Goal: Information Seeking & Learning: Find specific fact

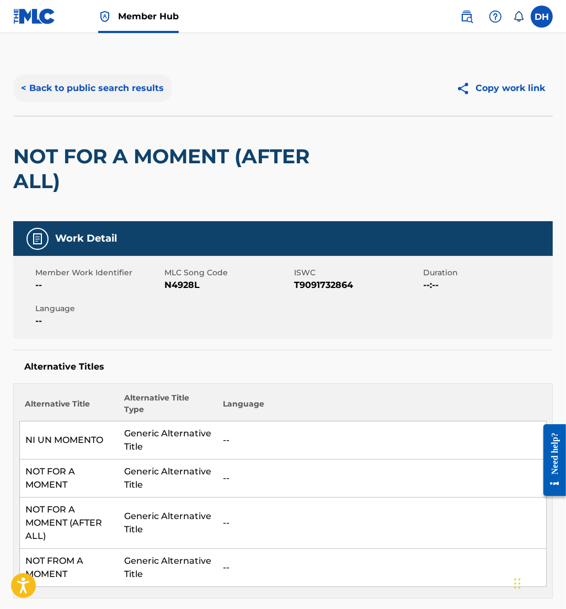
click at [101, 80] on button "< Back to public search results" at bounding box center [92, 88] width 158 height 28
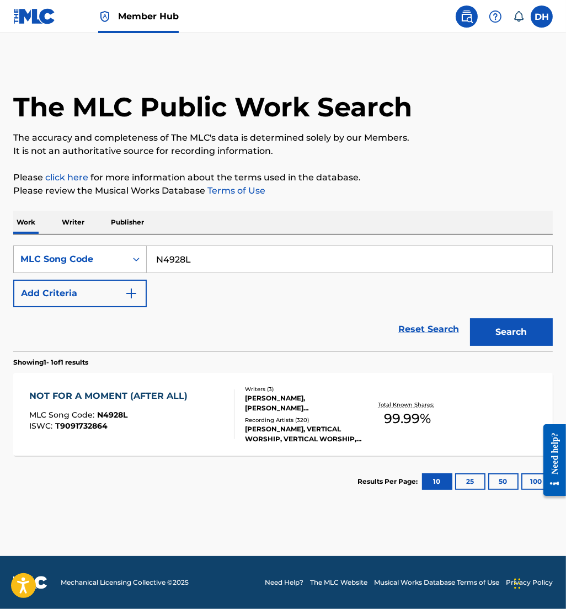
drag, startPoint x: 263, startPoint y: 254, endPoint x: 28, endPoint y: 253, distance: 234.9
click at [28, 253] on div "SearchWithCriteria893666c8-b6ae-4eb0-9386-06a144227ebe MLC Song Code N4928L" at bounding box center [282, 259] width 539 height 28
type input "church agrees"
click at [28, 253] on div "MLC Song Code" at bounding box center [69, 259] width 99 height 13
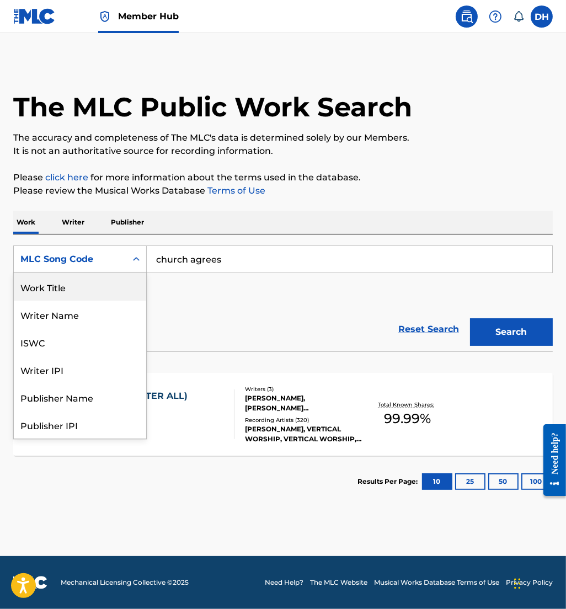
click at [53, 289] on div "Work Title" at bounding box center [80, 287] width 132 height 28
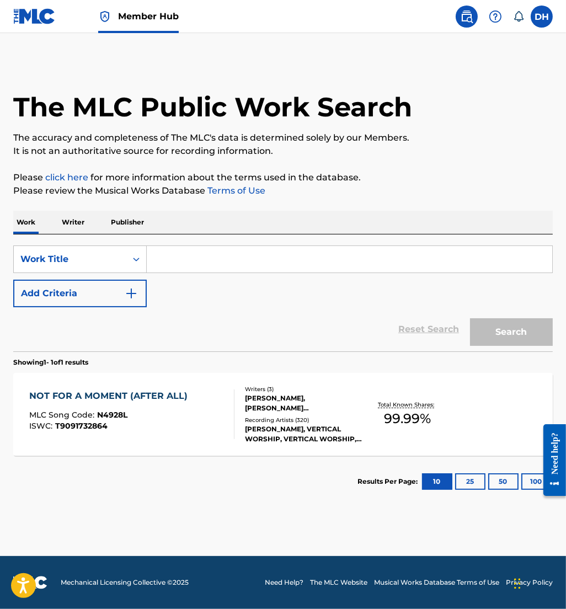
click at [178, 267] on input "Search Form" at bounding box center [349, 259] width 405 height 26
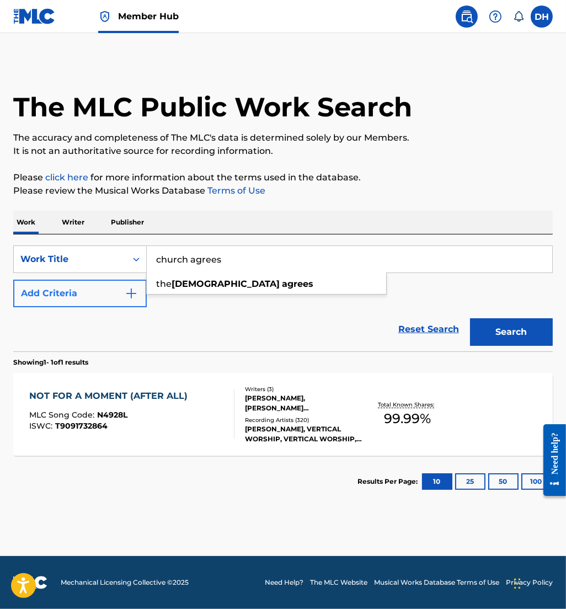
type input "church agrees"
click at [109, 288] on button "Add Criteria" at bounding box center [79, 294] width 133 height 28
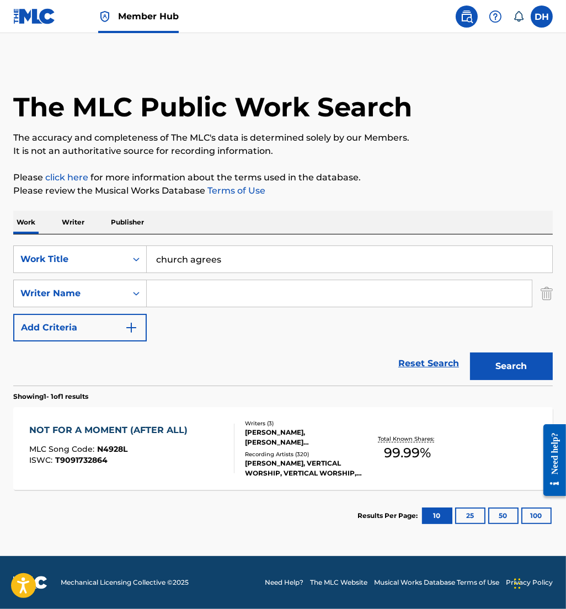
click at [218, 283] on input "Search Form" at bounding box center [339, 293] width 385 height 26
type input "[PERSON_NAME]"
click at [470, 352] on button "Search" at bounding box center [511, 366] width 83 height 28
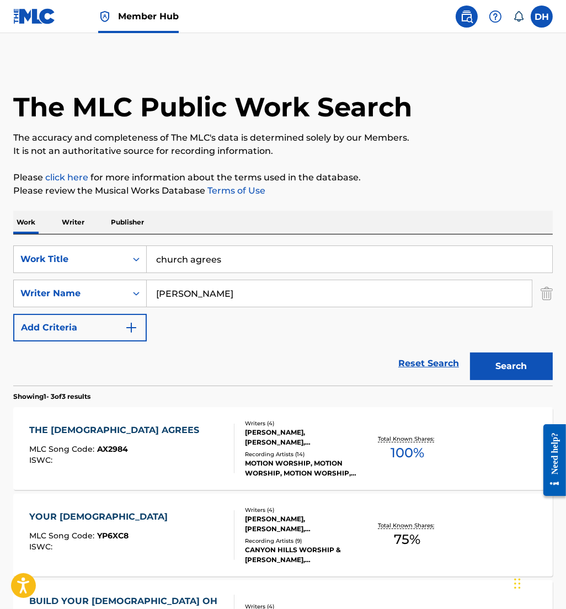
click at [203, 431] on div "THE [DEMOGRAPHIC_DATA] AGREES MLC Song Code : AX2984 ISWC :" at bounding box center [131, 449] width 205 height 50
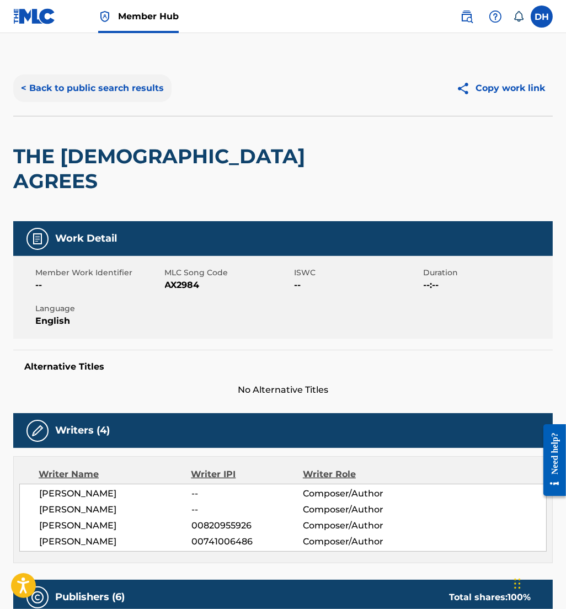
click at [84, 92] on button "< Back to public search results" at bounding box center [92, 88] width 158 height 28
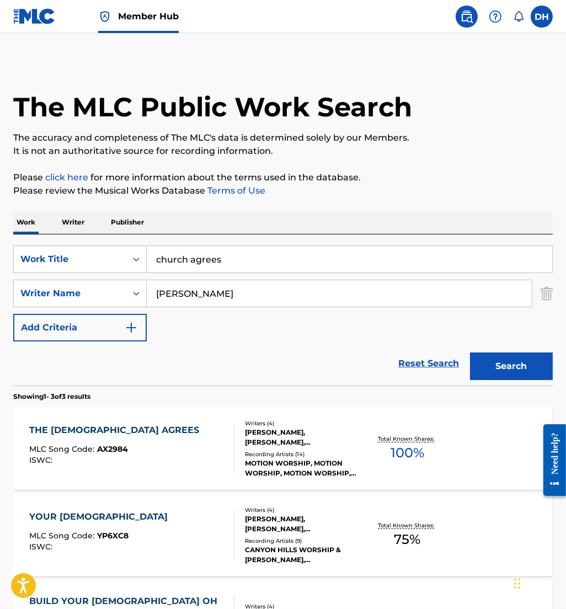
drag, startPoint x: 270, startPoint y: 260, endPoint x: 0, endPoint y: 246, distance: 270.0
click at [0, 246] on html "Accessibility Screen-Reader Guide, Feedback, and Issue Reporting | New window 0…" at bounding box center [283, 304] width 566 height 609
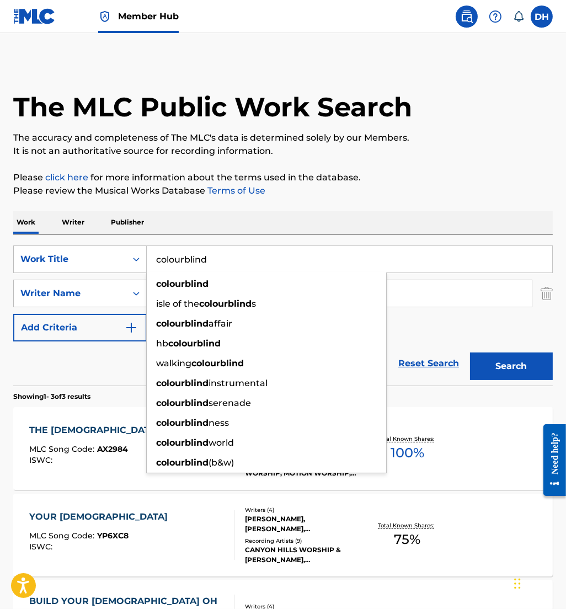
type input "colourblind"
click at [236, 218] on div "Work Writer Publisher" at bounding box center [282, 222] width 539 height 23
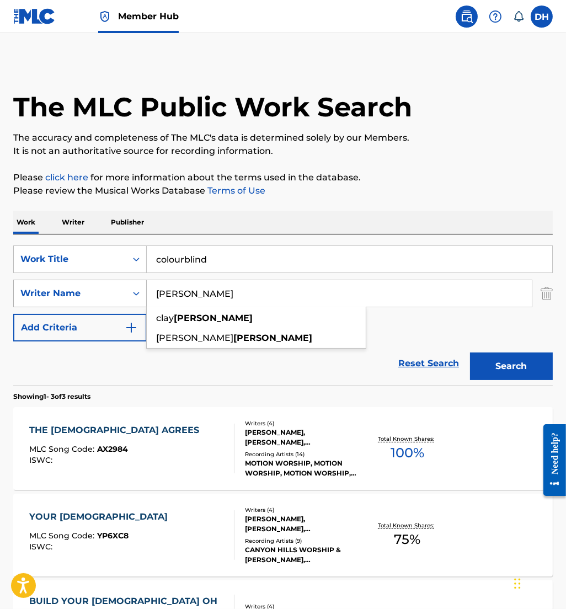
drag, startPoint x: 218, startPoint y: 294, endPoint x: 100, endPoint y: 280, distance: 119.4
click at [100, 280] on div "SearchWithCriteriac80a8088-1f02-430e-83d4-6e5f24b8c045 Writer Name [PERSON_NAME…" at bounding box center [282, 294] width 539 height 28
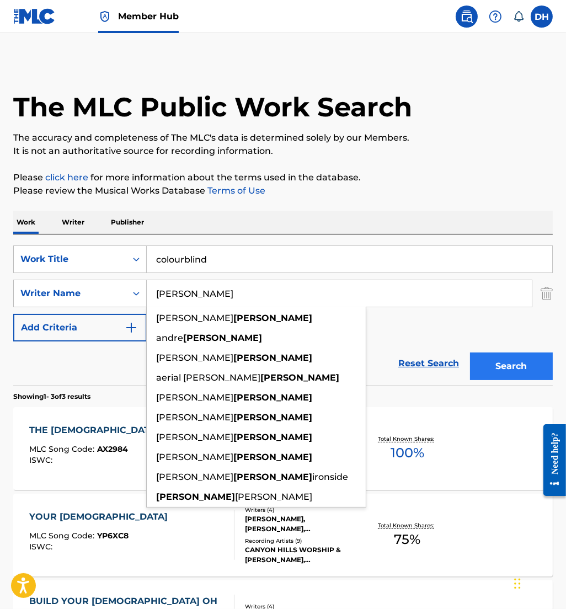
type input "[PERSON_NAME]"
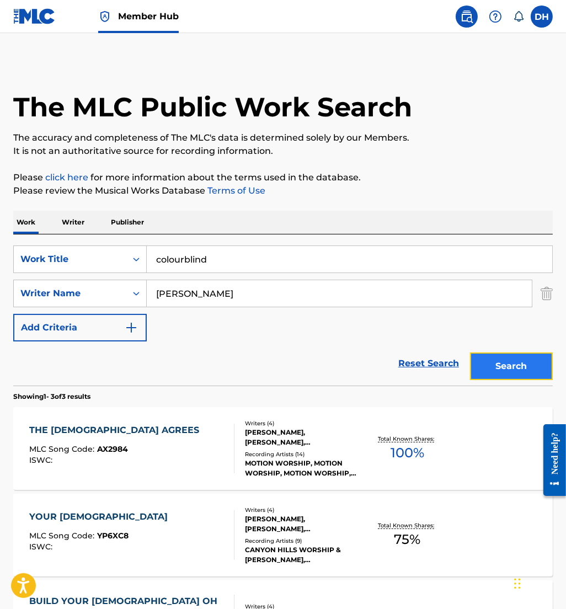
click at [507, 366] on button "Search" at bounding box center [511, 366] width 83 height 28
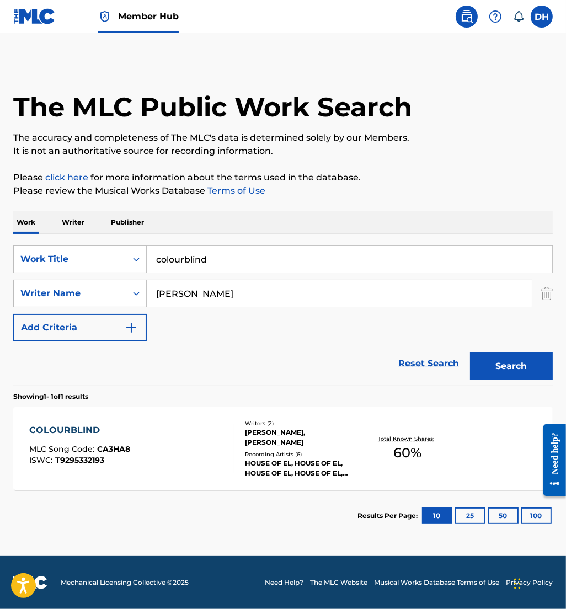
click at [99, 452] on span "CA3HA8" at bounding box center [113, 449] width 33 height 10
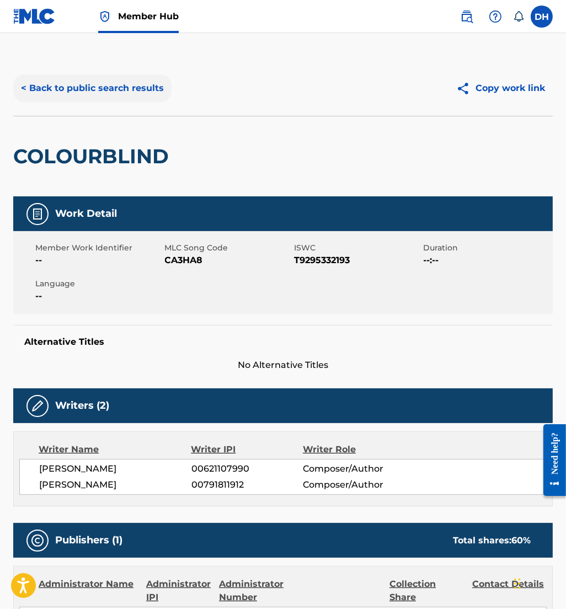
click at [151, 80] on button "< Back to public search results" at bounding box center [92, 88] width 158 height 28
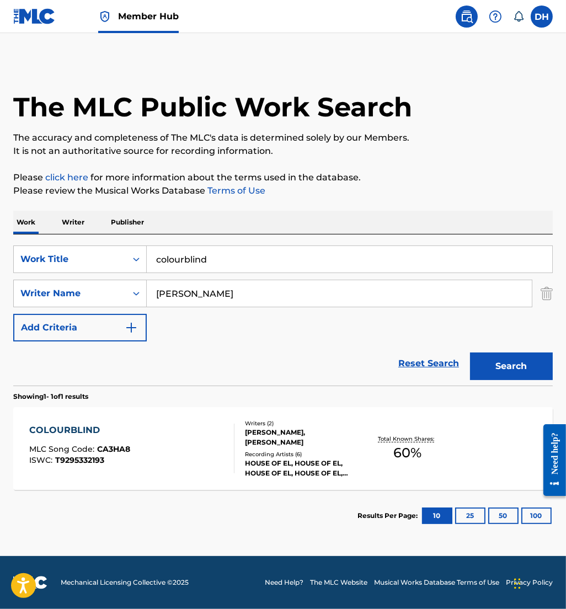
drag, startPoint x: 217, startPoint y: 259, endPoint x: 0, endPoint y: 240, distance: 218.1
click at [0, 240] on html "Accessibility Screen-Reader Guide, Feedback, and Issue Reporting | New window 0…" at bounding box center [283, 304] width 566 height 609
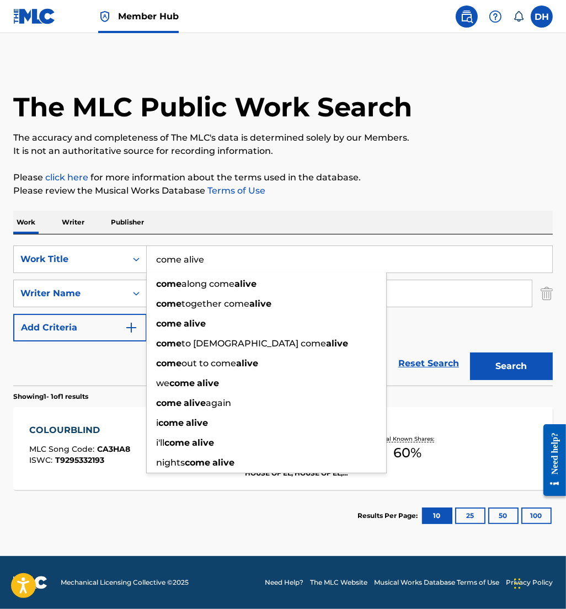
type input "come alive"
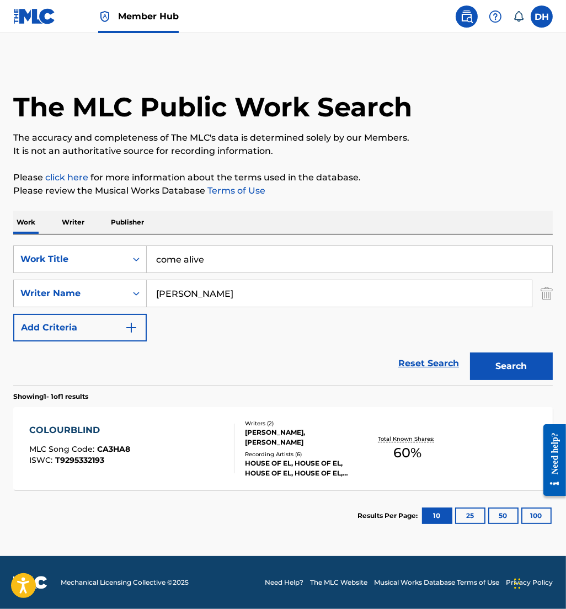
click at [234, 189] on link "Terms of Use" at bounding box center [235, 190] width 60 height 10
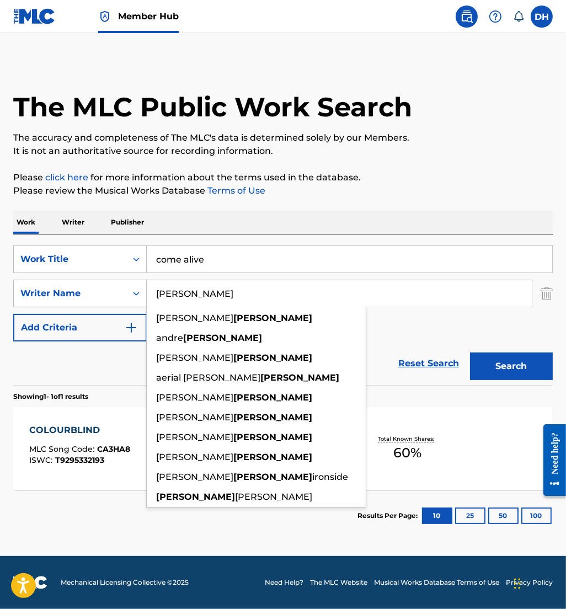
drag, startPoint x: 208, startPoint y: 304, endPoint x: 67, endPoint y: 278, distance: 142.9
click at [67, 278] on div "SearchWithCriteria2b87973f-3d9e-4f3b-a81a-20547c355fdd Work Title come alive Se…" at bounding box center [282, 293] width 539 height 96
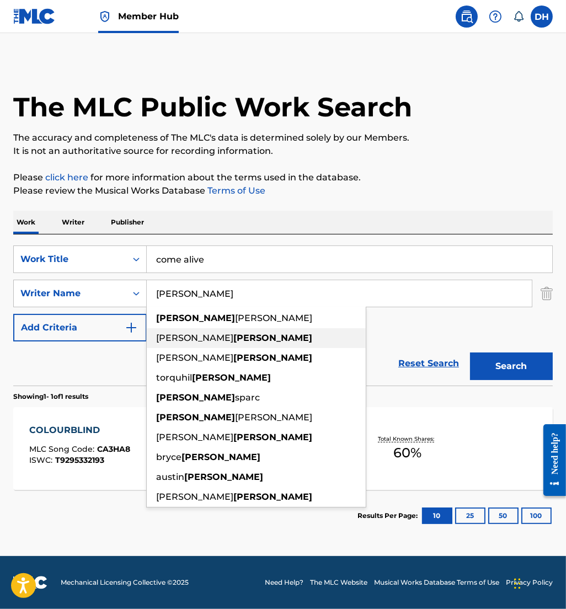
type input "[PERSON_NAME]"
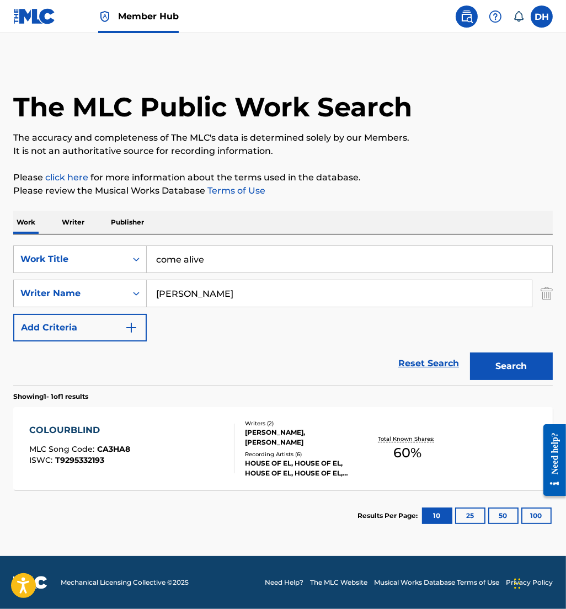
click at [385, 325] on div "SearchWithCriteria2b87973f-3d9e-4f3b-a81a-20547c355fdd Work Title come alive Se…" at bounding box center [282, 293] width 539 height 96
click at [515, 378] on button "Search" at bounding box center [511, 366] width 83 height 28
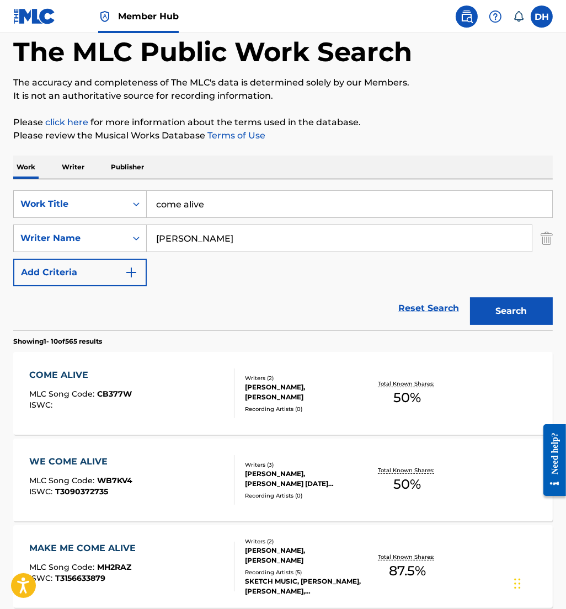
scroll to position [56, 0]
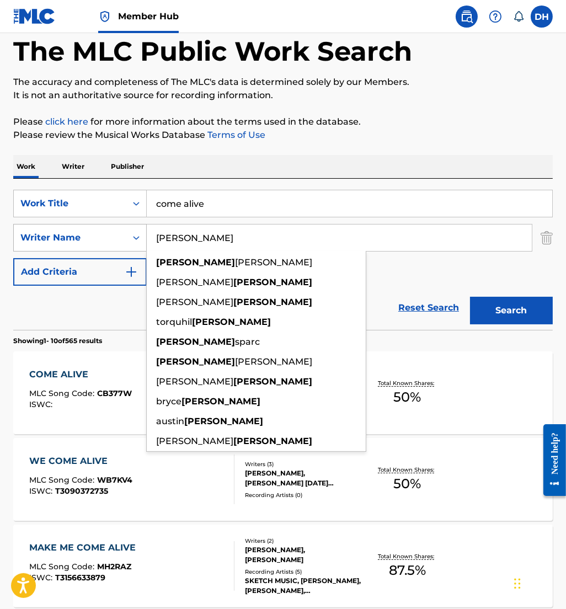
drag, startPoint x: 239, startPoint y: 233, endPoint x: 87, endPoint y: 235, distance: 152.2
click at [87, 235] on div "SearchWithCriteriac80a8088-1f02-430e-83d4-6e5f24b8c045 Writer Name [PERSON_NAME…" at bounding box center [282, 238] width 539 height 28
click at [87, 235] on div "Writer Name" at bounding box center [69, 237] width 99 height 13
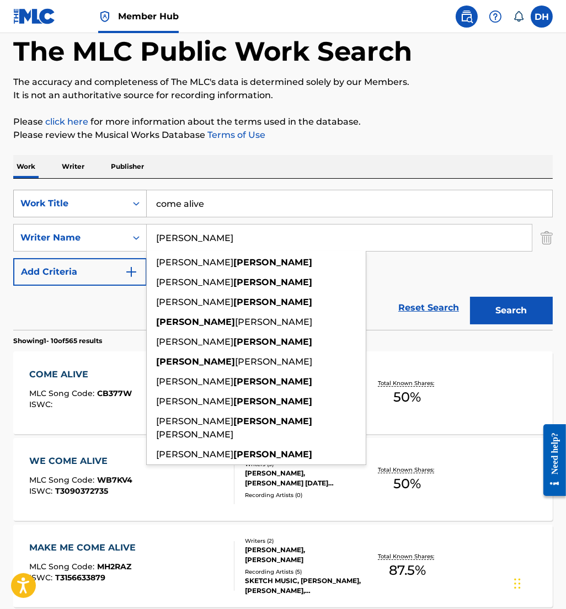
drag, startPoint x: 207, startPoint y: 230, endPoint x: 84, endPoint y: 212, distance: 124.2
click at [84, 212] on div "SearchWithCriteria2b87973f-3d9e-4f3b-a81a-20547c355fdd Work Title come alive Se…" at bounding box center [282, 238] width 539 height 96
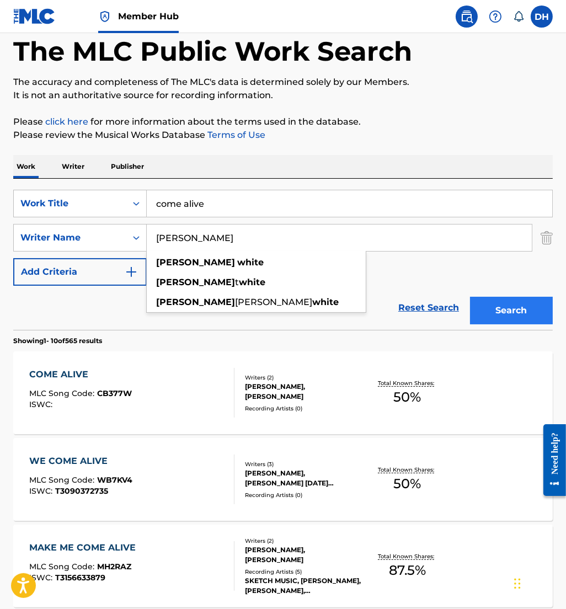
type input "[PERSON_NAME]"
click at [507, 310] on button "Search" at bounding box center [511, 311] width 83 height 28
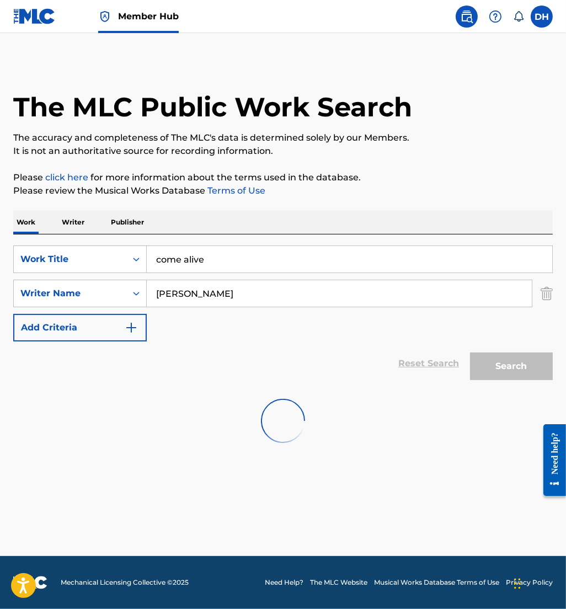
scroll to position [0, 0]
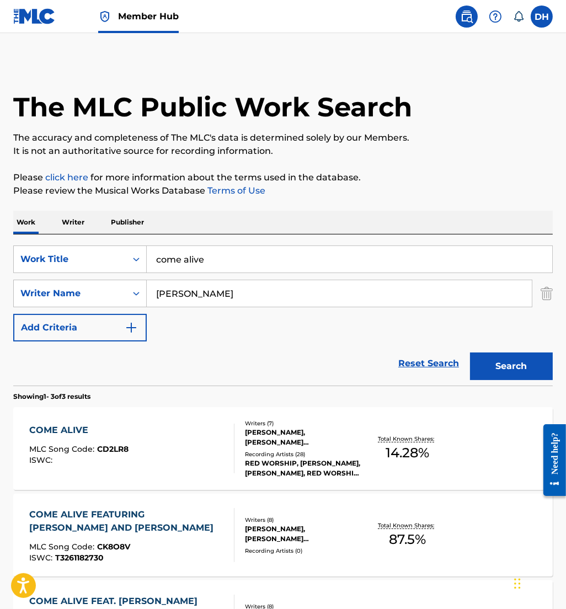
click at [282, 440] on div "[PERSON_NAME], [PERSON_NAME] [PERSON_NAME], [PERSON_NAME], [PERSON_NAME], [PERS…" at bounding box center [303, 437] width 117 height 20
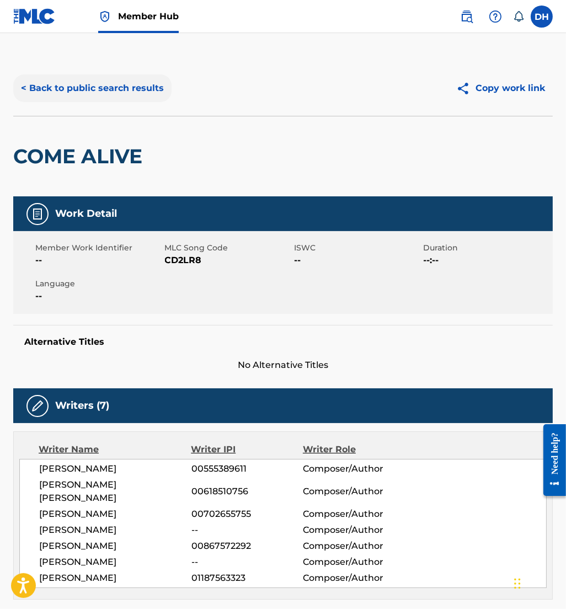
click at [147, 88] on button "< Back to public search results" at bounding box center [92, 88] width 158 height 28
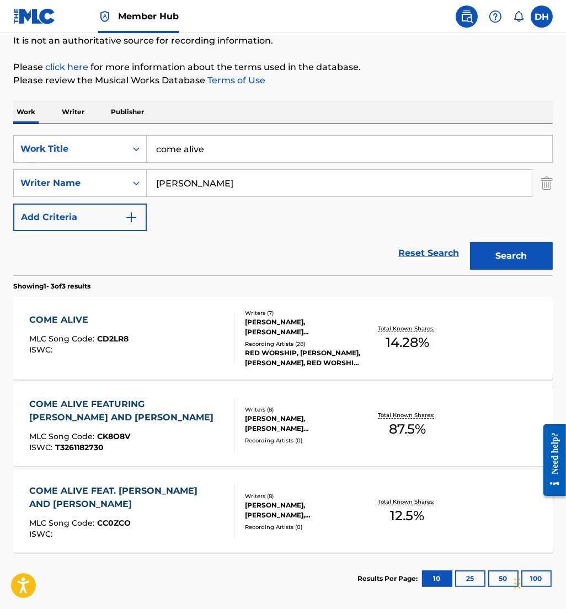
scroll to position [111, 0]
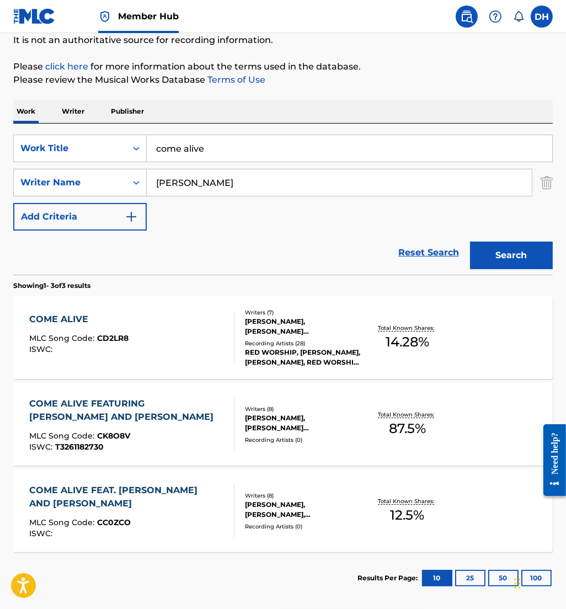
click at [180, 424] on div "COME ALIVE FEATURING [PERSON_NAME] AND [PERSON_NAME]" at bounding box center [127, 410] width 196 height 26
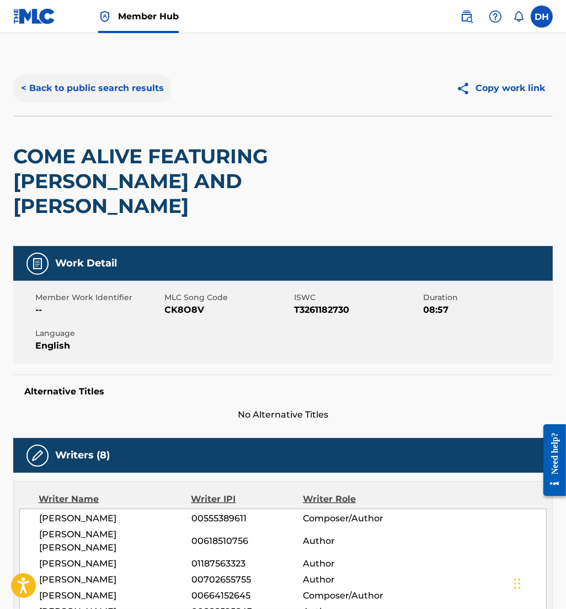
click at [93, 87] on button "< Back to public search results" at bounding box center [92, 88] width 158 height 28
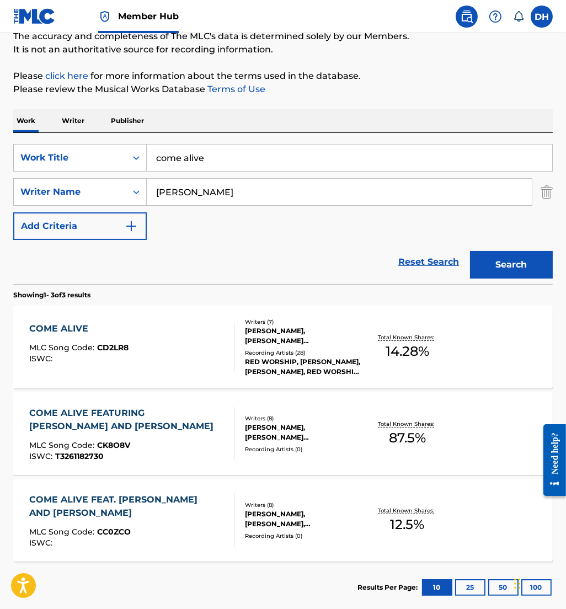
click at [169, 366] on div "COME ALIVE MLC Song Code : CD2LR8 ISWC :" at bounding box center [131, 347] width 205 height 50
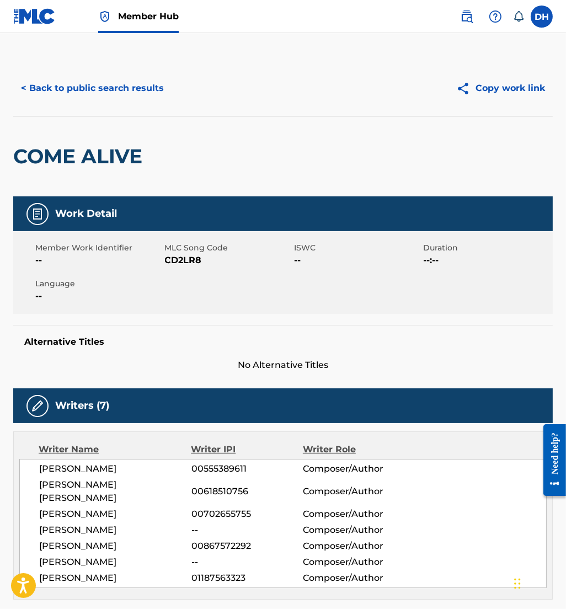
click at [81, 78] on button "< Back to public search results" at bounding box center [92, 88] width 158 height 28
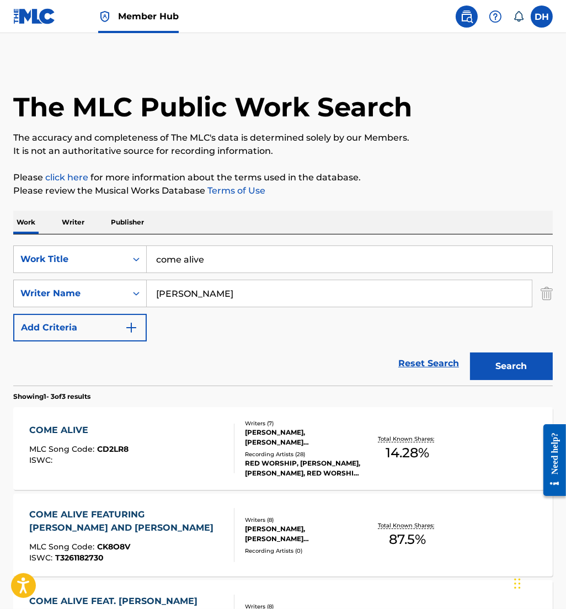
scroll to position [101, 0]
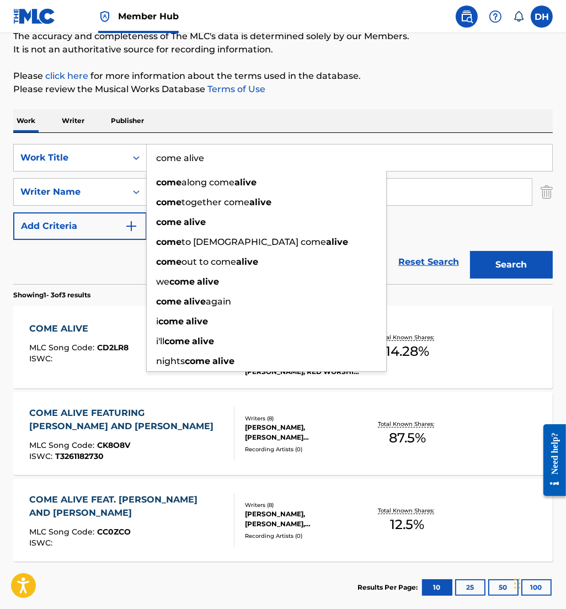
drag, startPoint x: 187, startPoint y: 149, endPoint x: 3, endPoint y: 116, distance: 187.2
click at [3, 116] on div "The MLC Public Work Search The accuracy and completeness of The MLC's data is d…" at bounding box center [283, 286] width 566 height 654
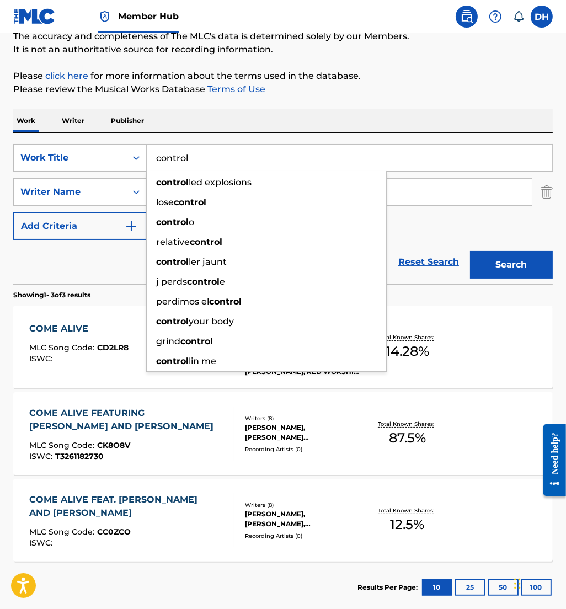
type input "control"
click at [31, 242] on div "Reset Search Search" at bounding box center [282, 262] width 539 height 44
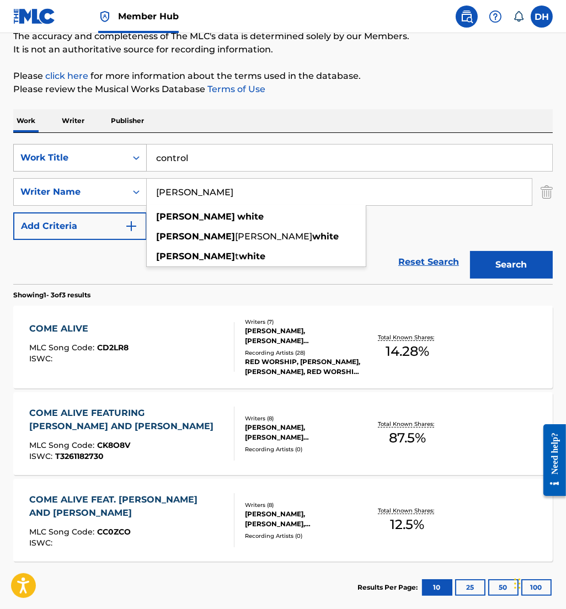
drag, startPoint x: 156, startPoint y: 179, endPoint x: 100, endPoint y: 166, distance: 57.1
click at [100, 166] on div "SearchWithCriteria2b87973f-3d9e-4f3b-a81a-20547c355fdd Work Title control Searc…" at bounding box center [282, 192] width 539 height 96
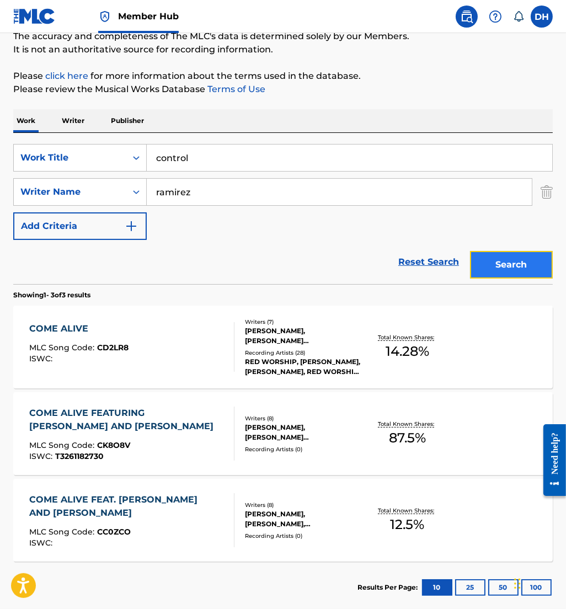
click at [516, 271] on button "Search" at bounding box center [511, 265] width 83 height 28
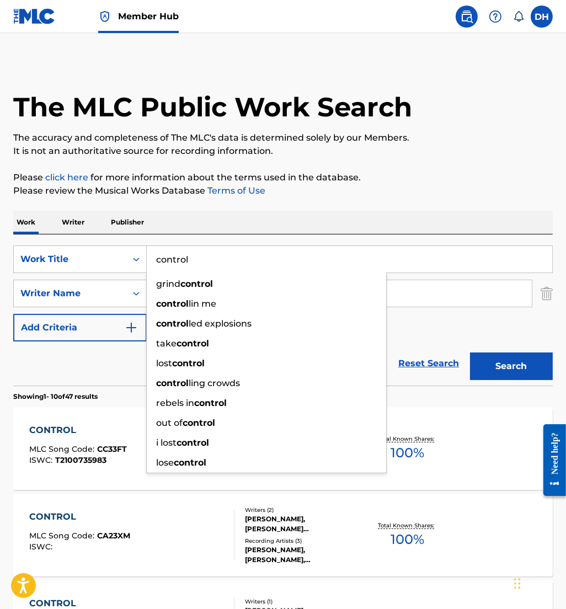
drag, startPoint x: 516, startPoint y: 271, endPoint x: 411, endPoint y: 221, distance: 116.2
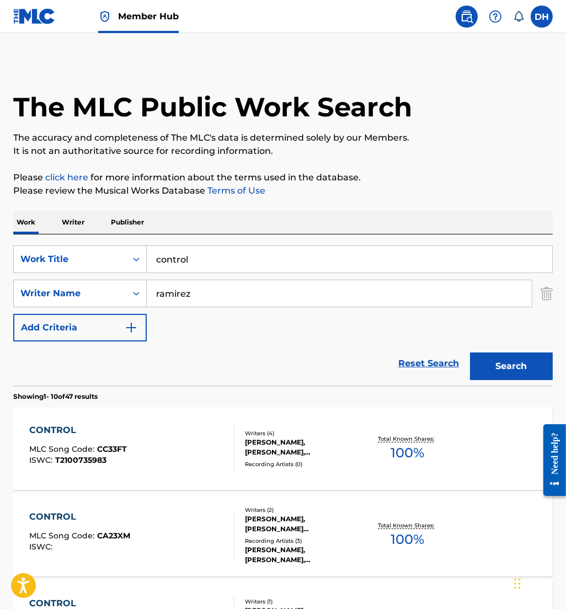
click at [346, 222] on div "Work Writer Publisher" at bounding box center [282, 222] width 539 height 23
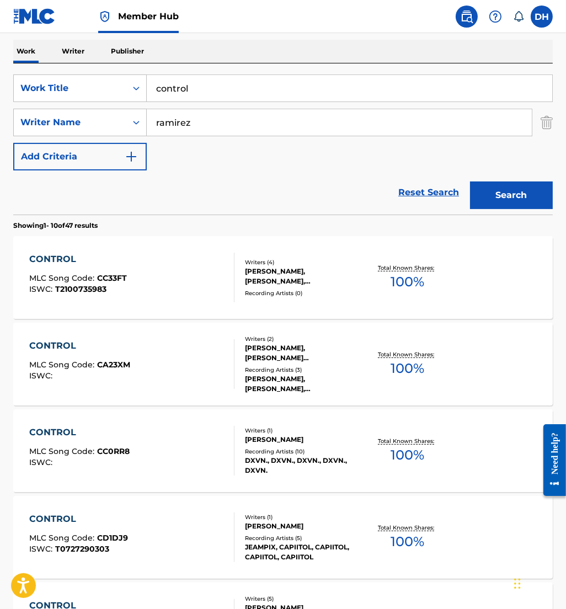
scroll to position [170, 0]
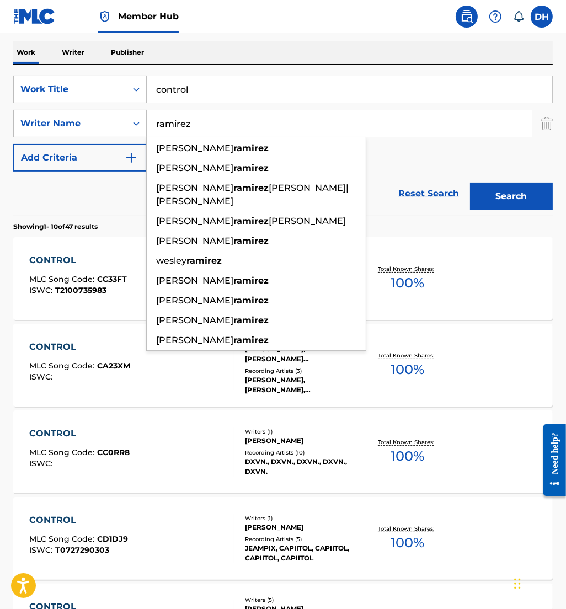
click at [158, 127] on input "ramirez" at bounding box center [339, 123] width 385 height 26
click at [156, 127] on input "ramirez" at bounding box center [339, 123] width 385 height 26
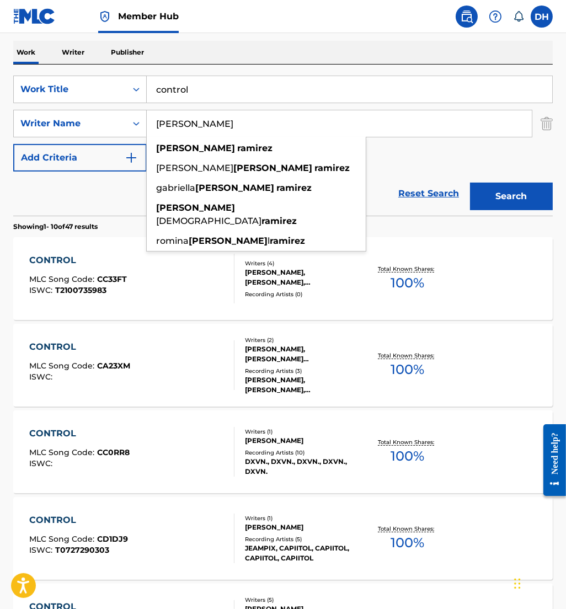
click at [470, 183] on button "Search" at bounding box center [511, 197] width 83 height 28
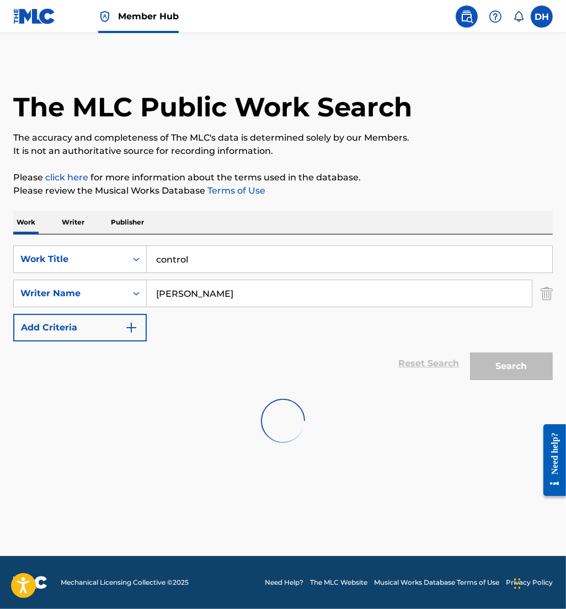
scroll to position [0, 0]
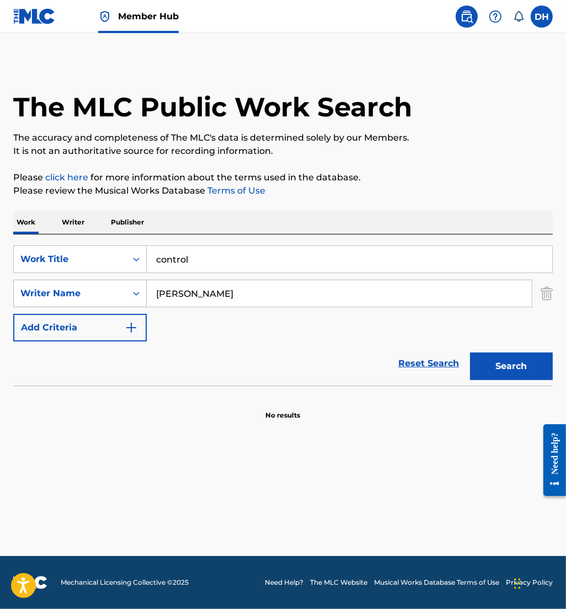
drag, startPoint x: 181, startPoint y: 297, endPoint x: 120, endPoint y: 289, distance: 62.2
click at [120, 289] on div "SearchWithCriteriac80a8088-1f02-430e-83d4-6e5f24b8c045 Writer Name [PERSON_NAME]" at bounding box center [282, 294] width 539 height 28
click at [470, 352] on button "Search" at bounding box center [511, 366] width 83 height 28
type input "[PERSON_NAME]"
click at [470, 352] on button "Search" at bounding box center [511, 366] width 83 height 28
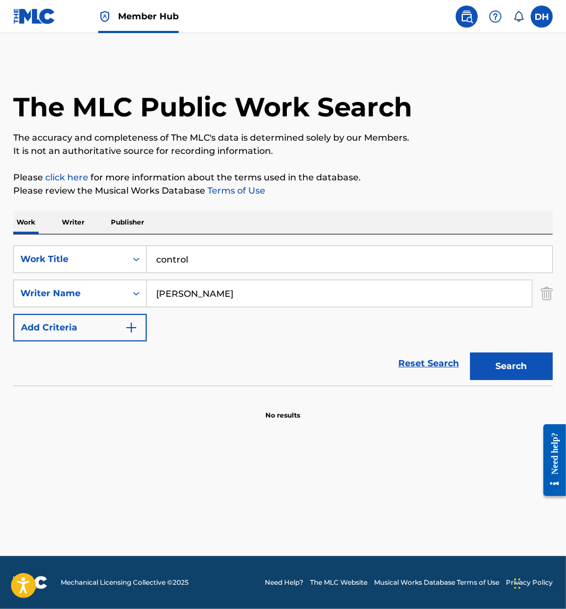
click at [31, 30] on link at bounding box center [34, 16] width 42 height 33
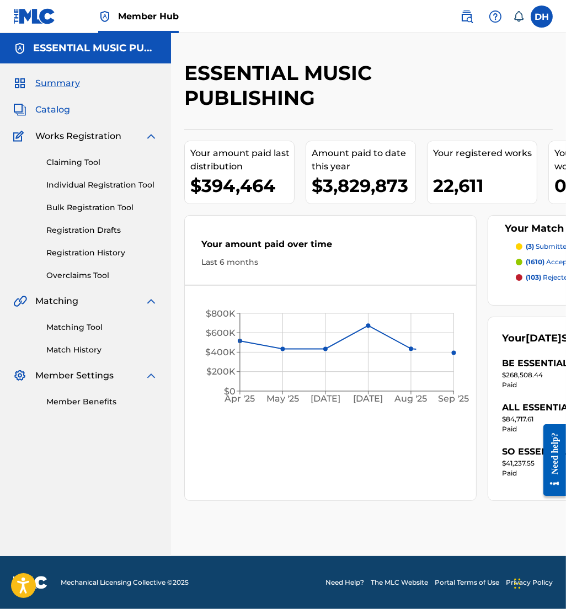
click at [50, 104] on span "Catalog" at bounding box center [52, 109] width 35 height 13
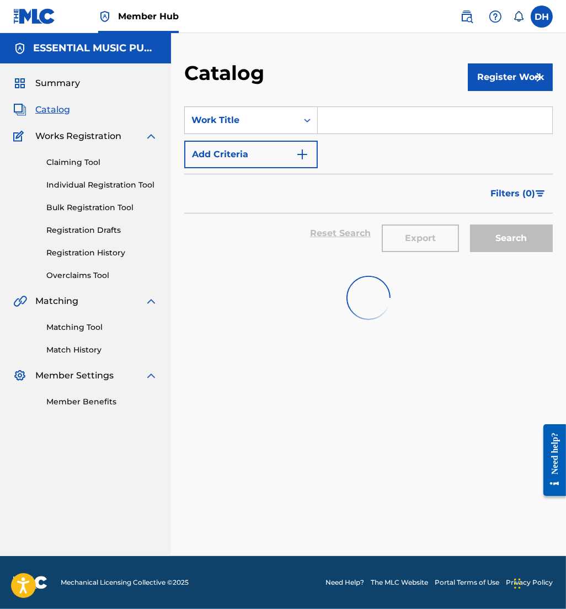
click at [390, 133] on input "Search Form" at bounding box center [435, 120] width 234 height 26
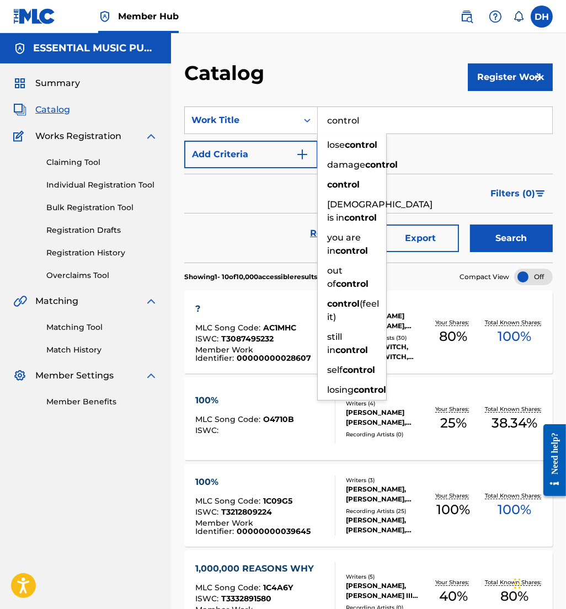
type input "control"
click at [470, 224] on button "Search" at bounding box center [511, 238] width 83 height 28
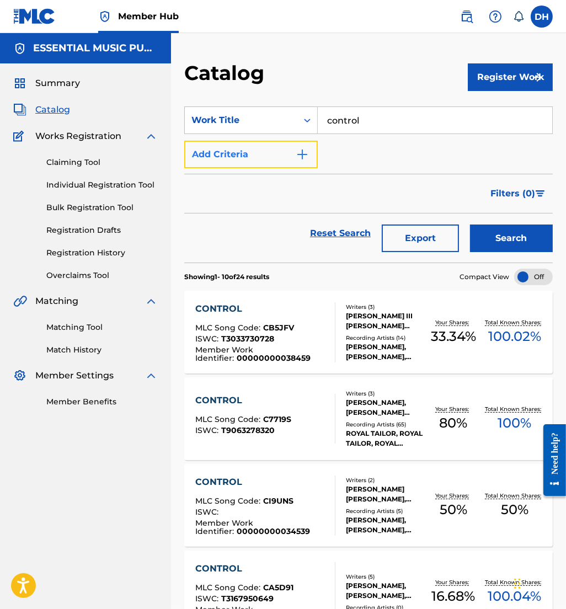
click at [281, 163] on button "Add Criteria" at bounding box center [250, 155] width 133 height 28
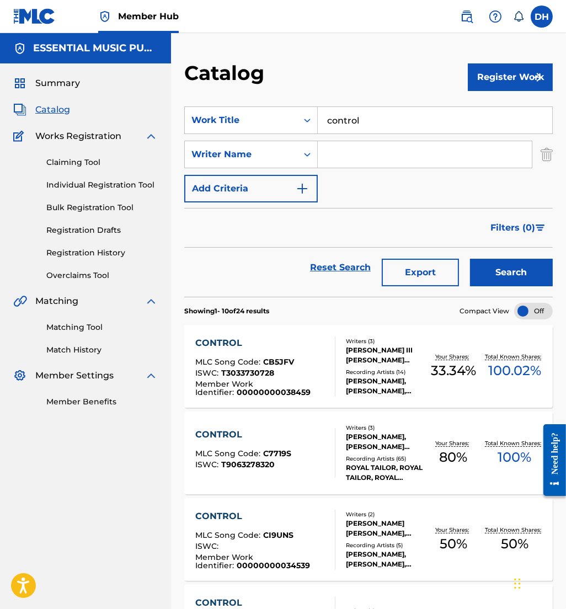
click at [383, 153] on input "Search Form" at bounding box center [425, 154] width 214 height 26
click at [470, 259] on button "Search" at bounding box center [511, 273] width 83 height 28
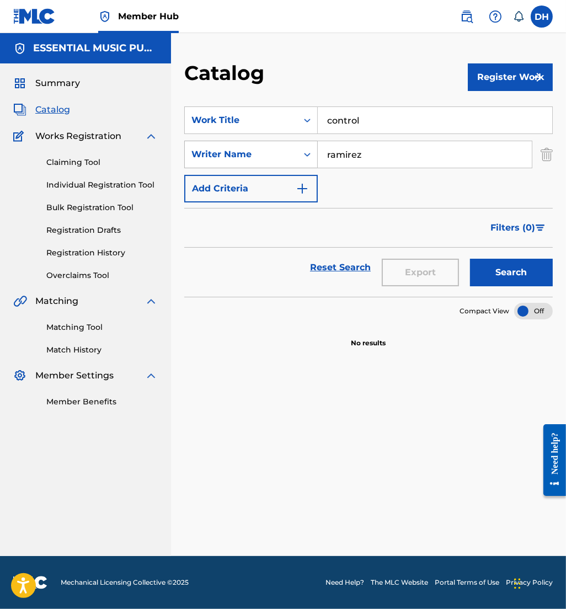
drag, startPoint x: 383, startPoint y: 153, endPoint x: 254, endPoint y: 146, distance: 129.2
click at [254, 146] on div "SearchWithCriteriaef9ba1db-e0a3-43ed-8e66-5fe6ab477ad7 Writer Name [PERSON_NAME]" at bounding box center [368, 155] width 368 height 28
click at [470, 259] on button "Search" at bounding box center [511, 273] width 83 height 28
drag, startPoint x: 374, startPoint y: 157, endPoint x: 284, endPoint y: 143, distance: 91.4
click at [284, 143] on div "SearchWithCriteriaef9ba1db-e0a3-43ed-8e66-5fe6ab477ad7 Writer Name [PERSON_NAME]" at bounding box center [368, 155] width 368 height 28
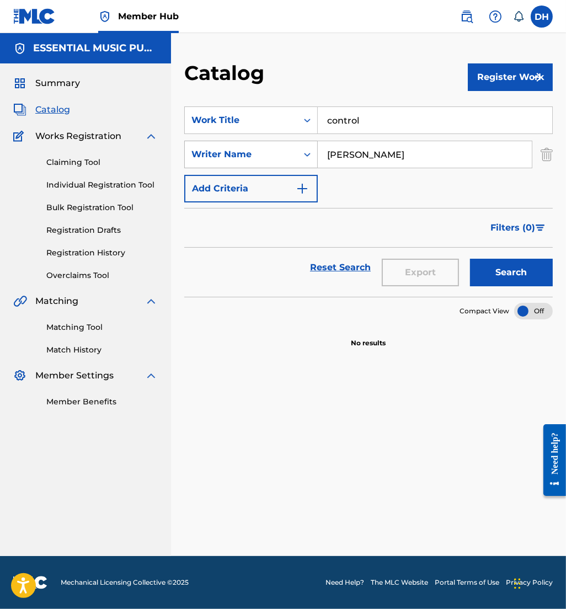
type input "[PERSON_NAME]"
click at [470, 259] on button "Search" at bounding box center [511, 273] width 83 height 28
click at [464, 23] on img at bounding box center [466, 16] width 13 height 13
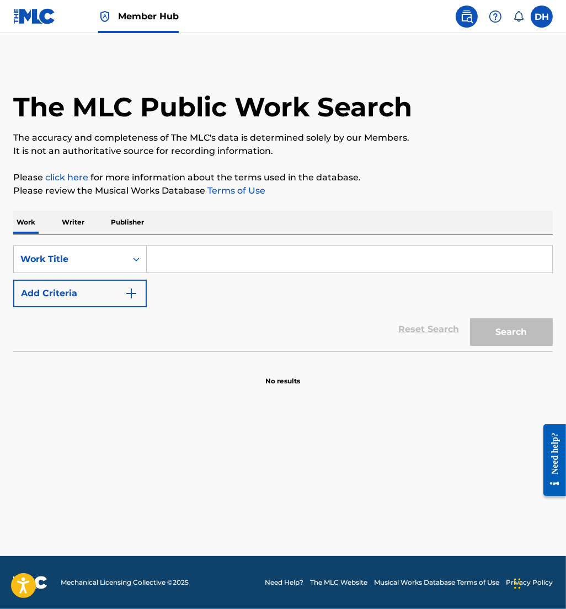
click at [200, 274] on div "SearchWithCriteriad764780e-35b9-4b1d-b07b-7aa8398b7563 Work Title Add Criteria" at bounding box center [282, 276] width 539 height 62
click at [195, 272] on input "Search Form" at bounding box center [349, 259] width 405 height 26
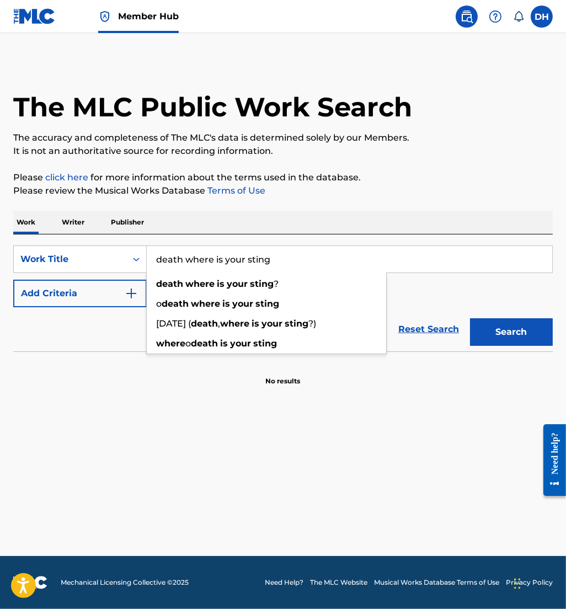
type input "death where is your sting"
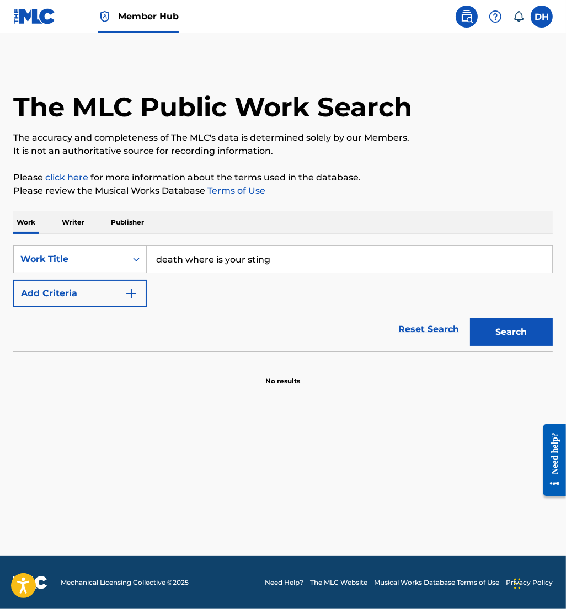
click at [87, 308] on div "Reset Search Search" at bounding box center [282, 329] width 539 height 44
click at [115, 297] on button "Add Criteria" at bounding box center [79, 294] width 133 height 28
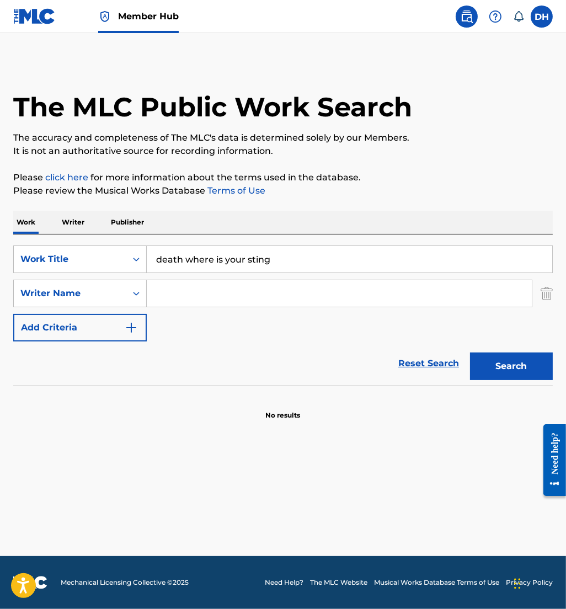
click at [199, 297] on input "Search Form" at bounding box center [339, 293] width 385 height 26
type input "a"
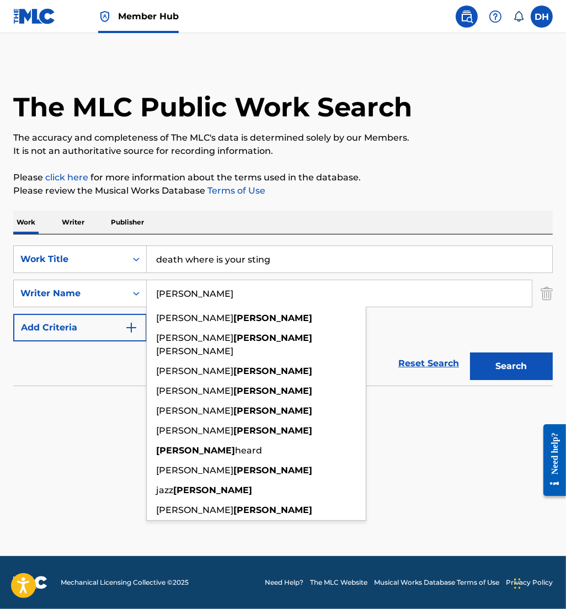
type input "[PERSON_NAME]"
click at [470, 352] on button "Search" at bounding box center [511, 366] width 83 height 28
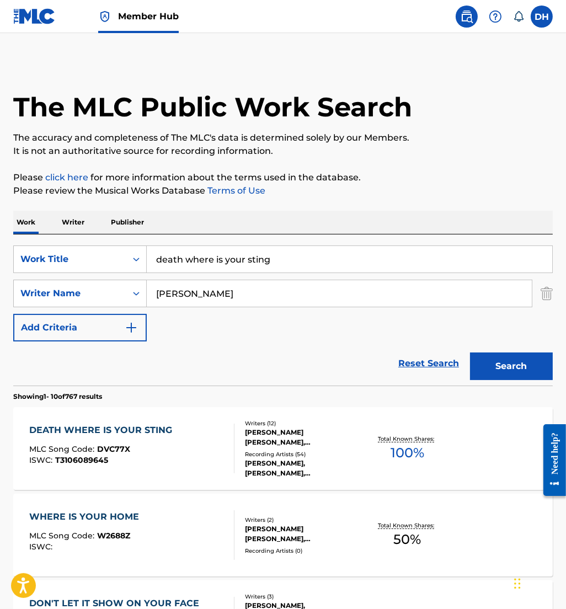
click at [218, 438] on div "DEATH WHERE IS YOUR STING MLC Song Code : DVC77X ISWC : T3106089645" at bounding box center [131, 449] width 205 height 50
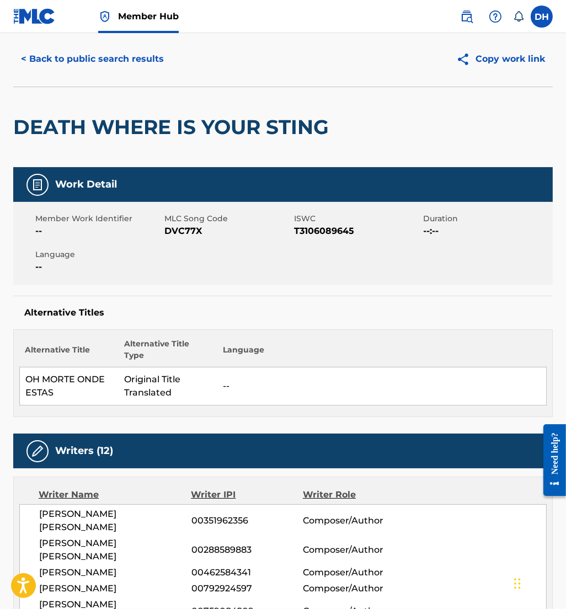
scroll to position [30, 0]
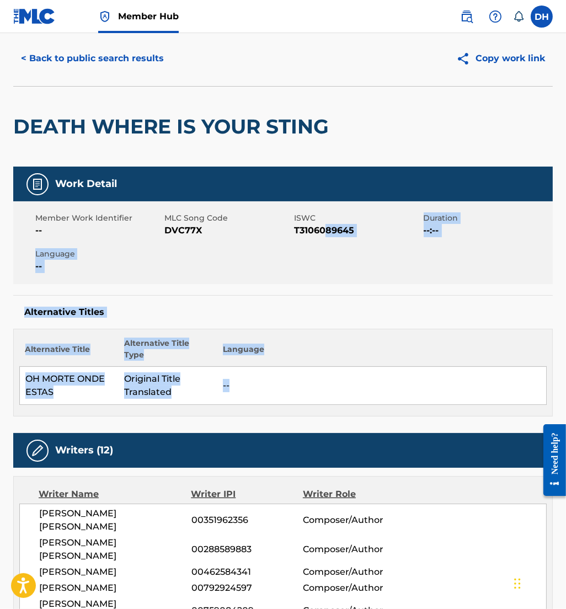
drag, startPoint x: 319, startPoint y: 395, endPoint x: 325, endPoint y: 229, distance: 166.6
click at [325, 229] on div "Work Detail Member Work Identifier -- MLC Song Code DVC77X ISWC T3106089645 Dur…" at bounding box center [282, 292] width 539 height 250
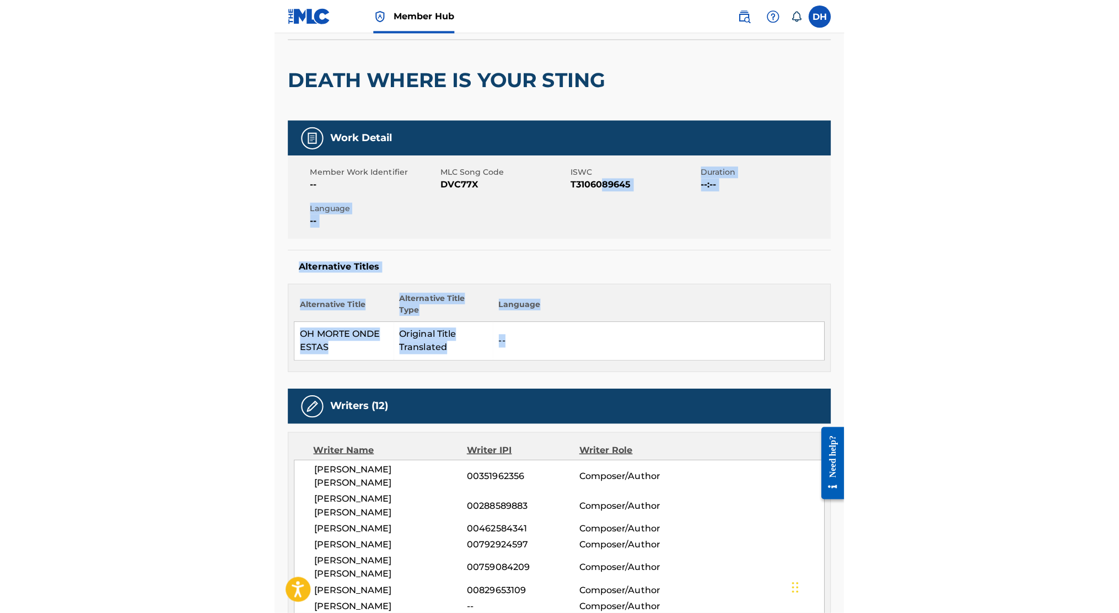
scroll to position [0, 0]
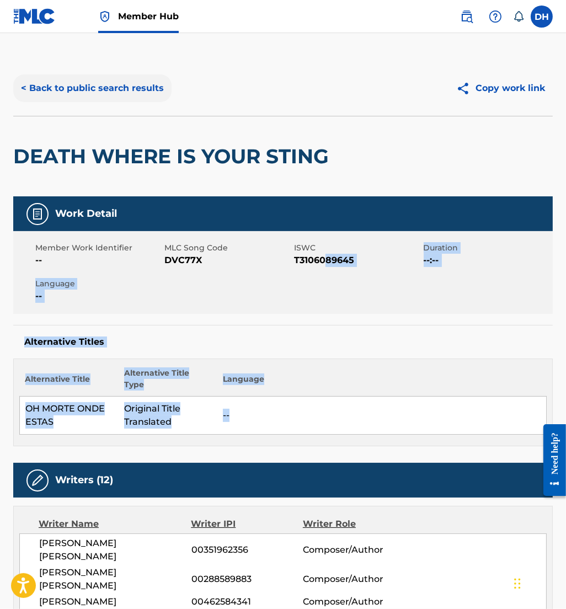
click at [138, 96] on button "< Back to public search results" at bounding box center [92, 88] width 158 height 28
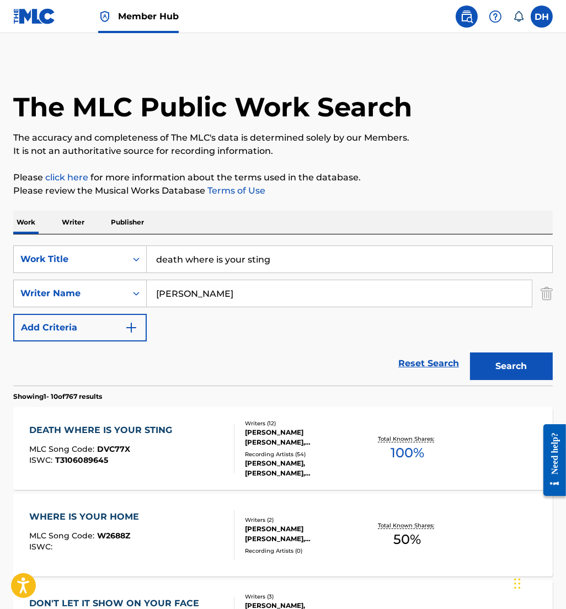
drag, startPoint x: 306, startPoint y: 253, endPoint x: 0, endPoint y: 170, distance: 317.2
click at [0, 170] on html "Accessibility Screen-Reader Guide, Feedback, and Issue Reporting | New window 0…" at bounding box center [283, 304] width 566 height 609
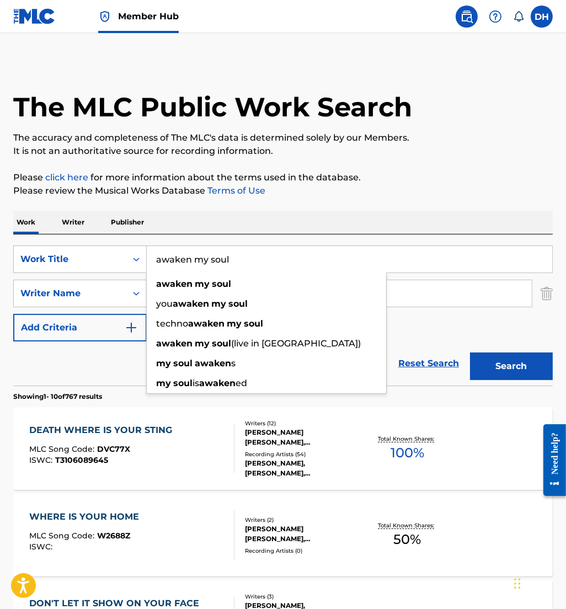
type input "awaken my soul"
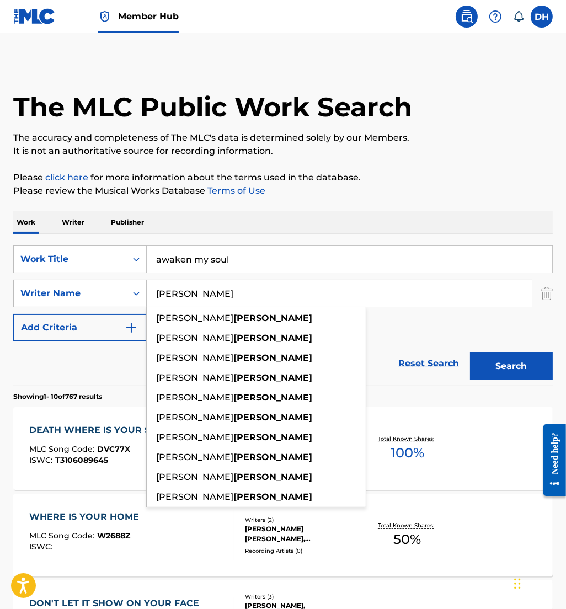
click at [419, 291] on input "[PERSON_NAME]" at bounding box center [339, 293] width 385 height 26
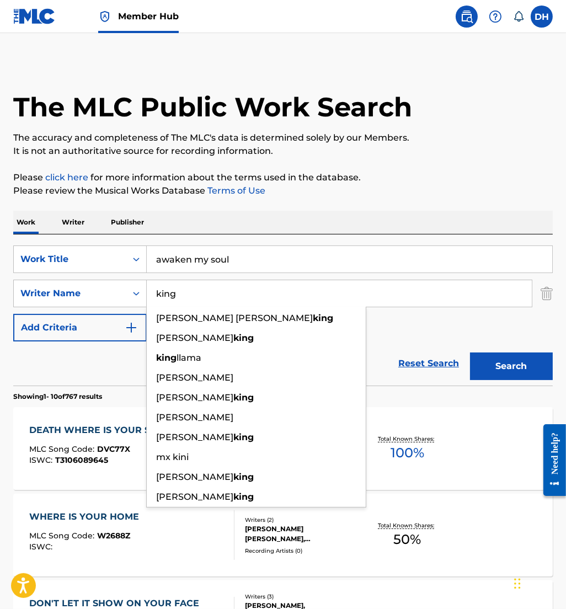
type input "king"
click at [470, 352] on button "Search" at bounding box center [511, 366] width 83 height 28
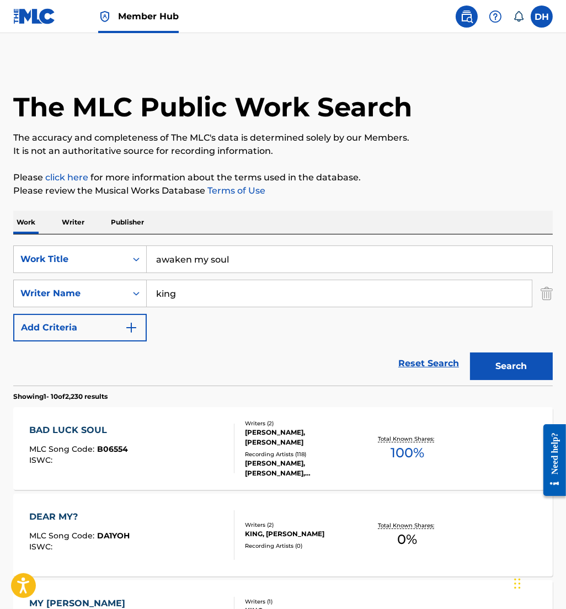
click at [190, 262] on input "awaken my soul" at bounding box center [349, 259] width 405 height 26
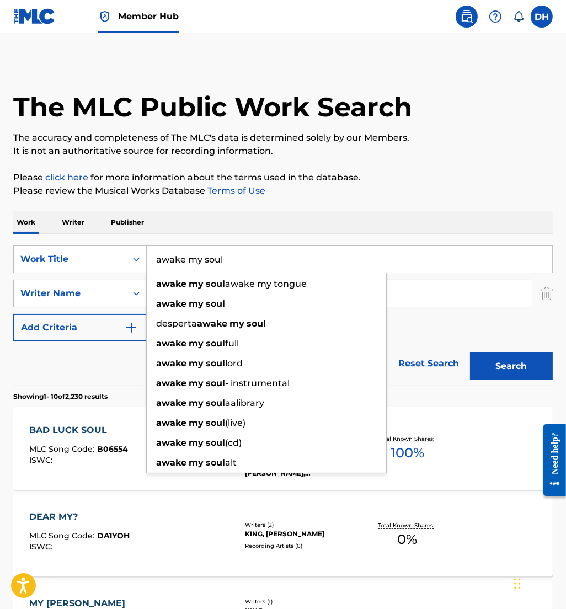
click at [470, 352] on button "Search" at bounding box center [511, 366] width 83 height 28
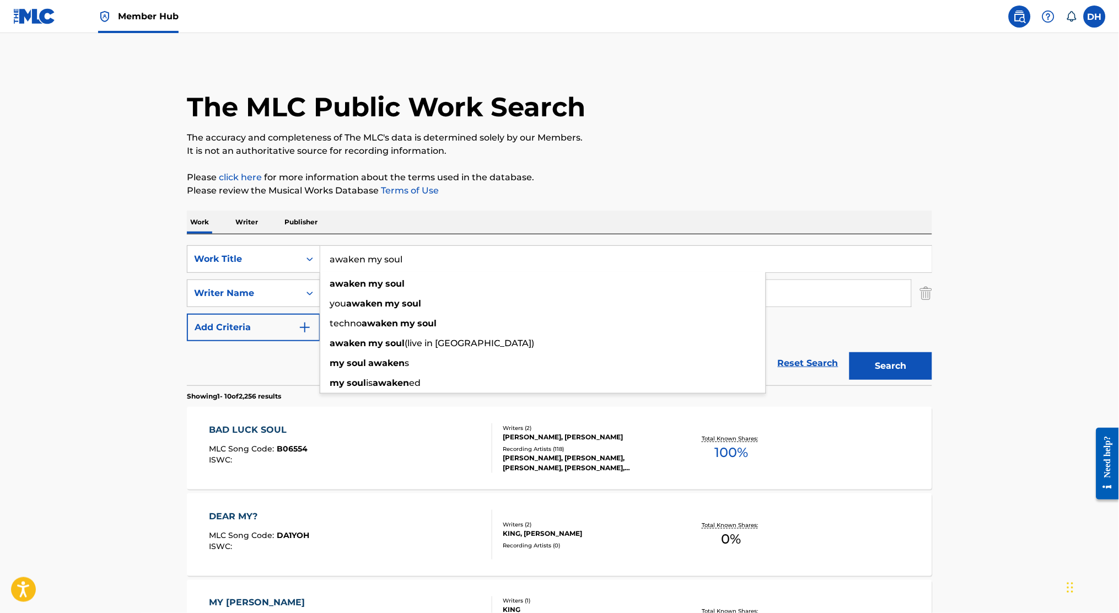
drag, startPoint x: 364, startPoint y: 259, endPoint x: 556, endPoint y: 257, distance: 192.5
click at [556, 257] on input "awaken my soul" at bounding box center [626, 259] width 612 height 26
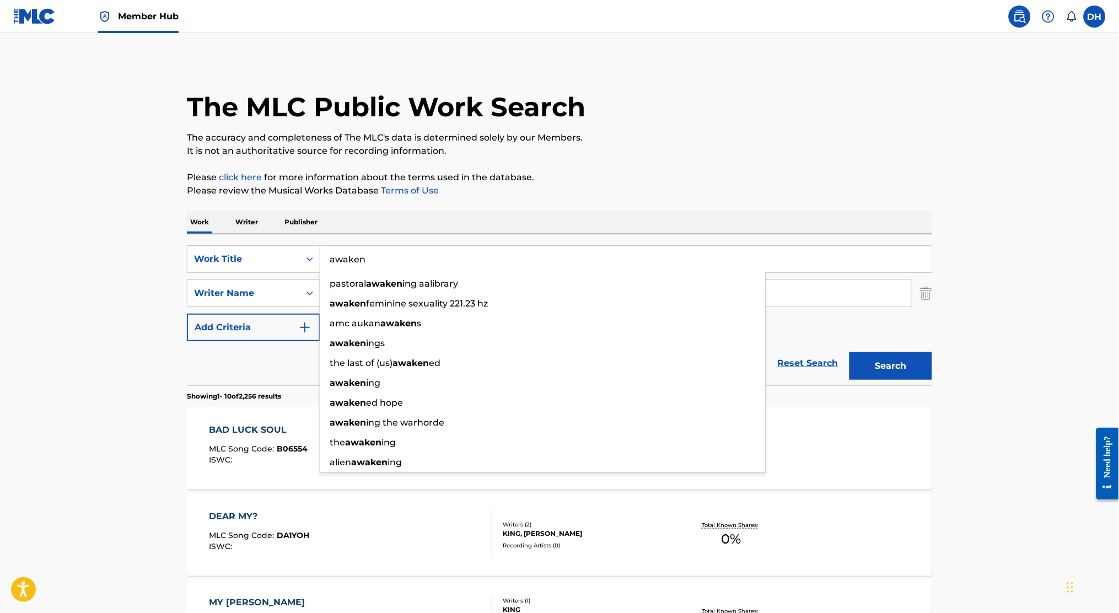
type input "awaken"
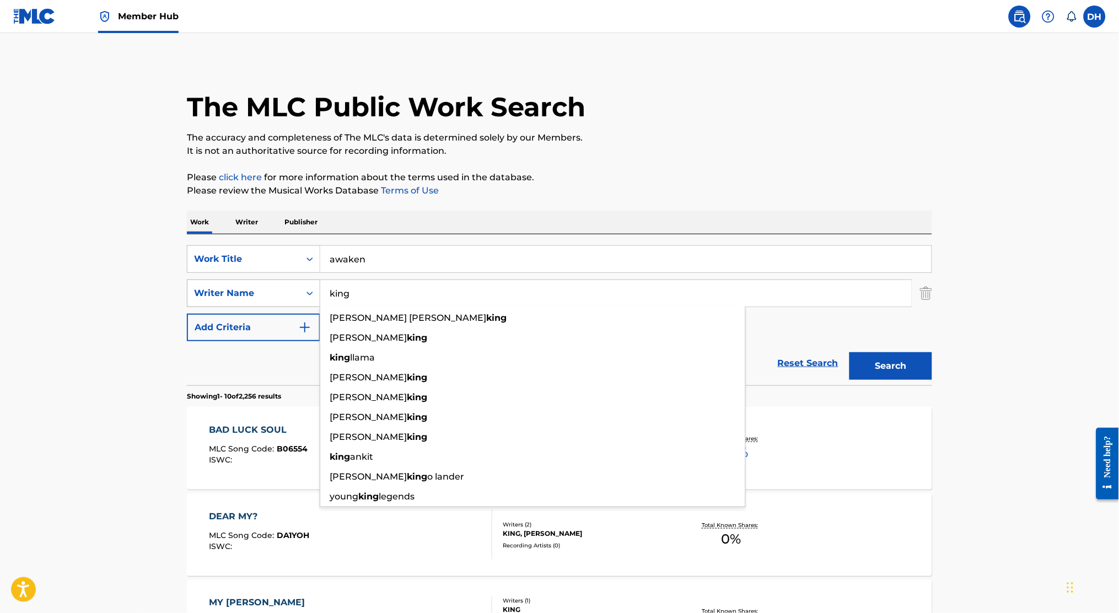
drag, startPoint x: 358, startPoint y: 294, endPoint x: 239, endPoint y: 299, distance: 118.7
click at [239, 299] on div "SearchWithCriteriac80a8088-1f02-430e-83d4-6e5f24b8c045 Writer Name [PERSON_NAME…" at bounding box center [560, 294] width 746 height 28
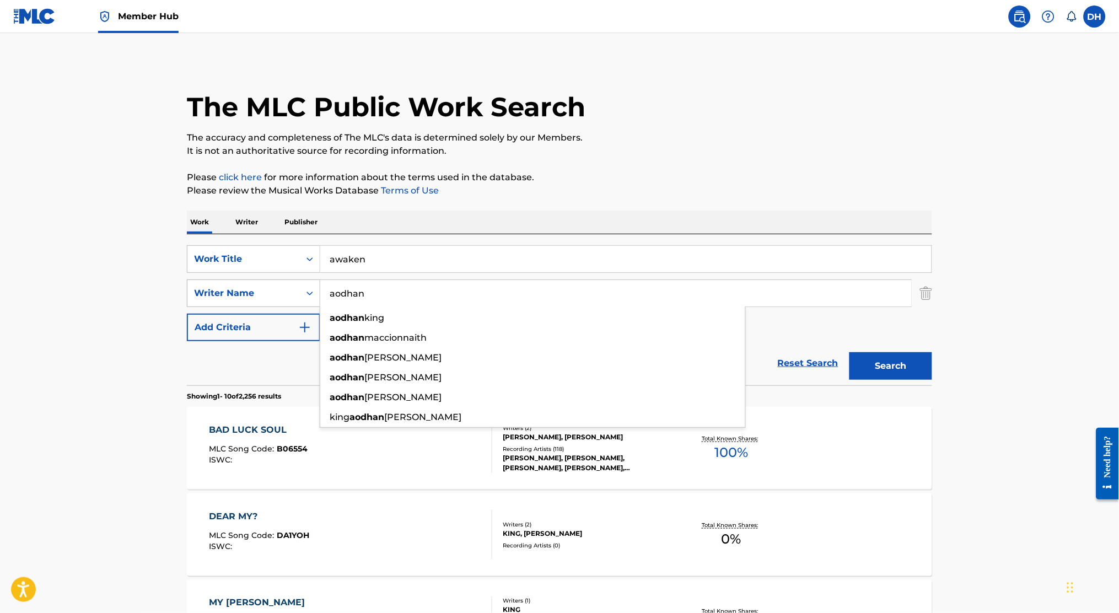
type input "aodhan"
click at [565, 352] on button "Search" at bounding box center [891, 366] width 83 height 28
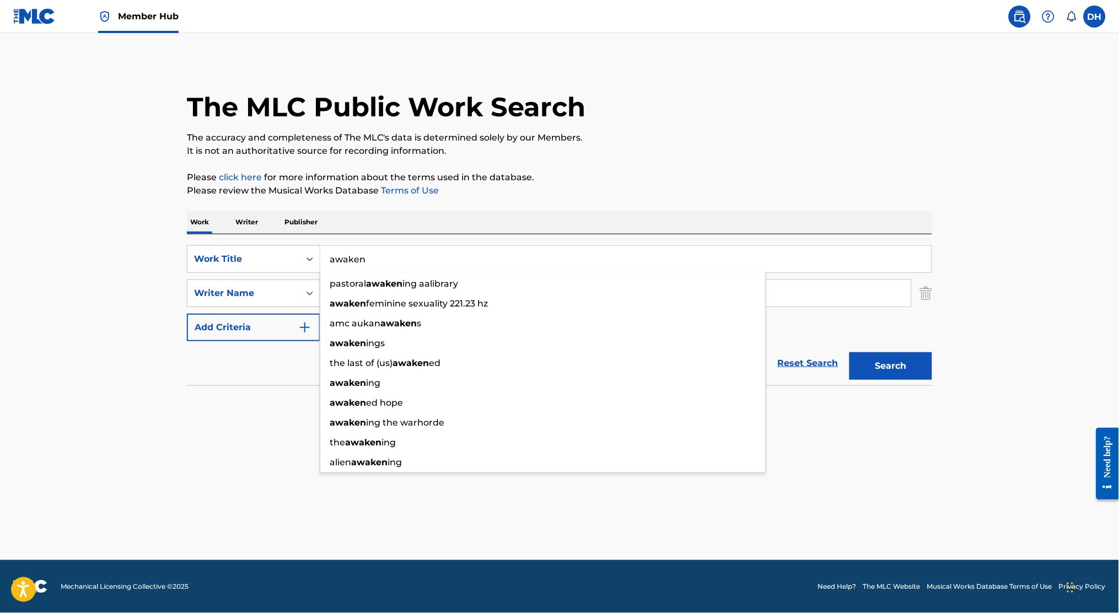
drag, startPoint x: 422, startPoint y: 257, endPoint x: 201, endPoint y: 243, distance: 221.6
click at [201, 243] on div "SearchWithCriteriad764780e-35b9-4b1d-b07b-7aa8398b7563 Work Title awaken pastor…" at bounding box center [560, 309] width 746 height 151
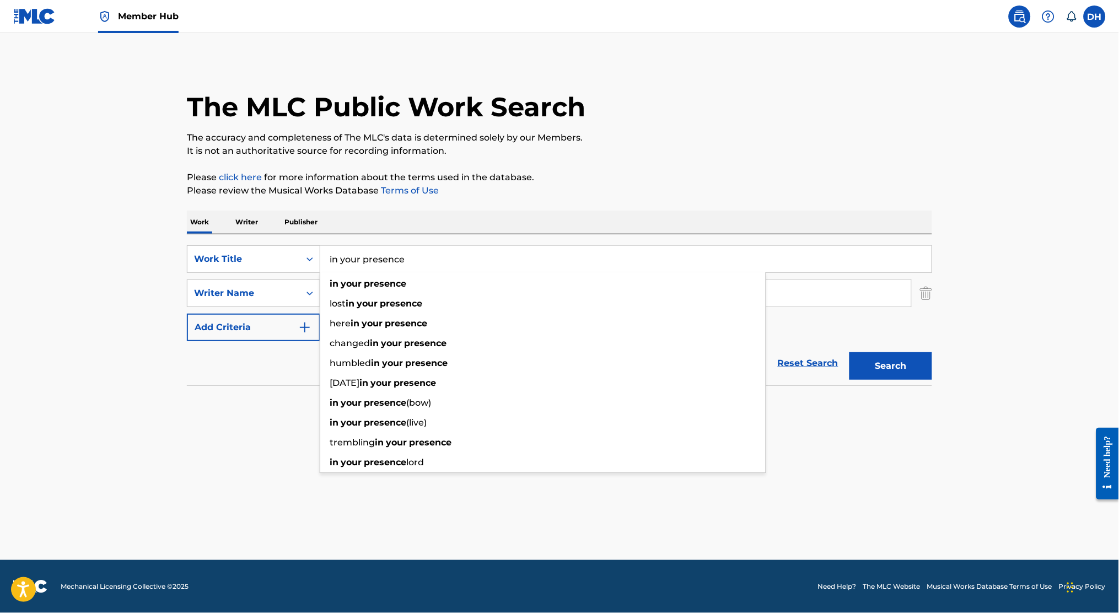
type input "in your presence"
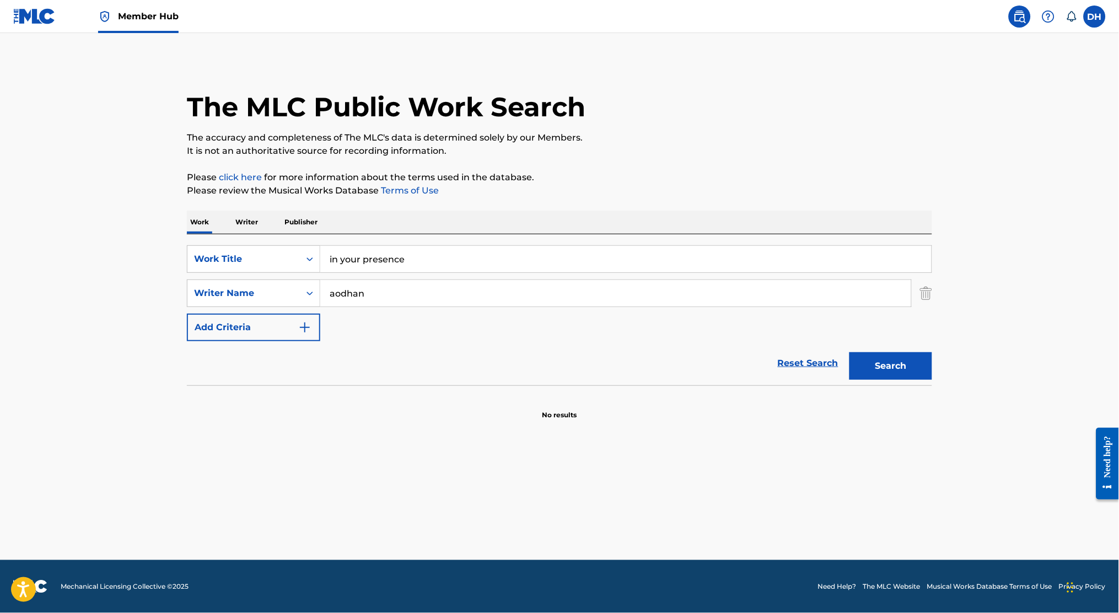
click at [358, 228] on div "Work Writer Publisher" at bounding box center [560, 222] width 746 height 23
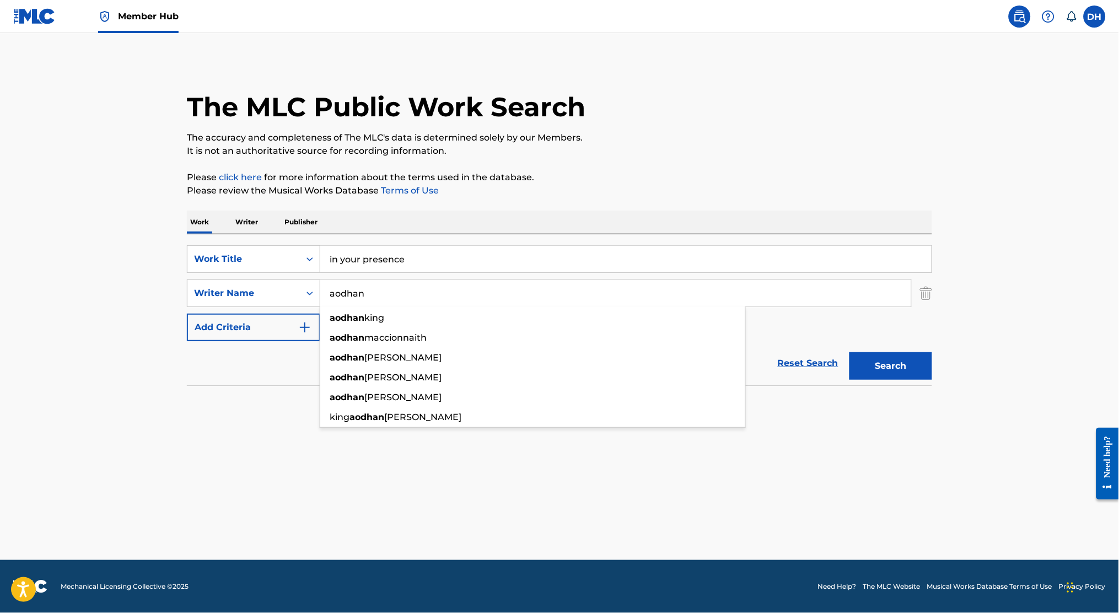
drag, startPoint x: 376, startPoint y: 291, endPoint x: 21, endPoint y: 323, distance: 356.6
click at [21, 323] on main "The MLC Public Work Search The accuracy and completeness of The MLC's data is d…" at bounding box center [559, 296] width 1119 height 527
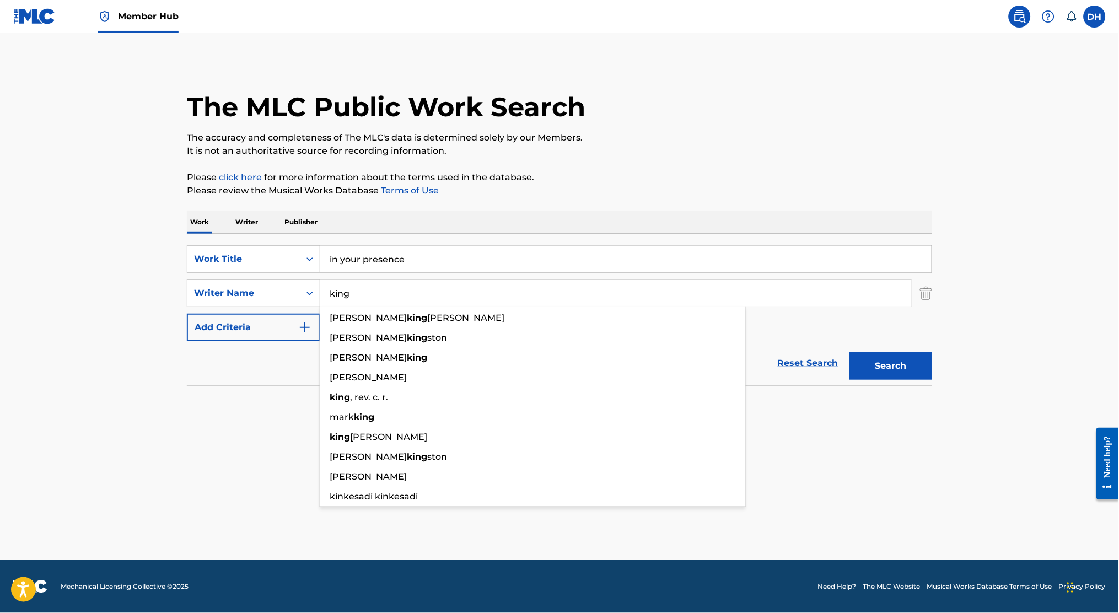
click at [565, 352] on button "Search" at bounding box center [891, 366] width 83 height 28
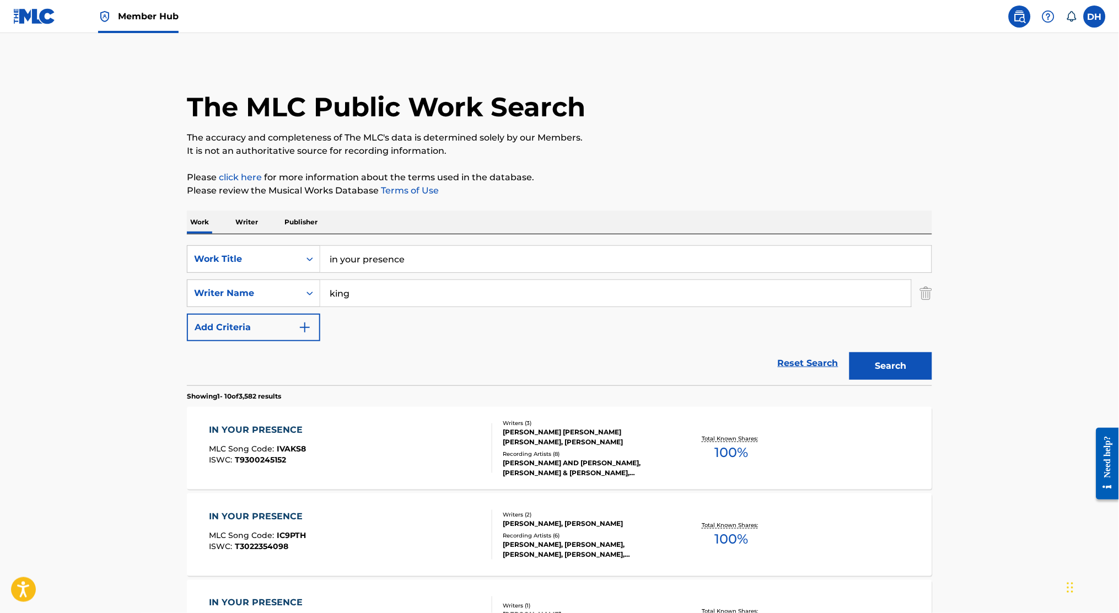
drag, startPoint x: 367, startPoint y: 305, endPoint x: 253, endPoint y: 278, distance: 117.3
click at [253, 278] on div "SearchWithCriteriad764780e-35b9-4b1d-b07b-7aa8398b7563 Work Title in your prese…" at bounding box center [560, 293] width 746 height 96
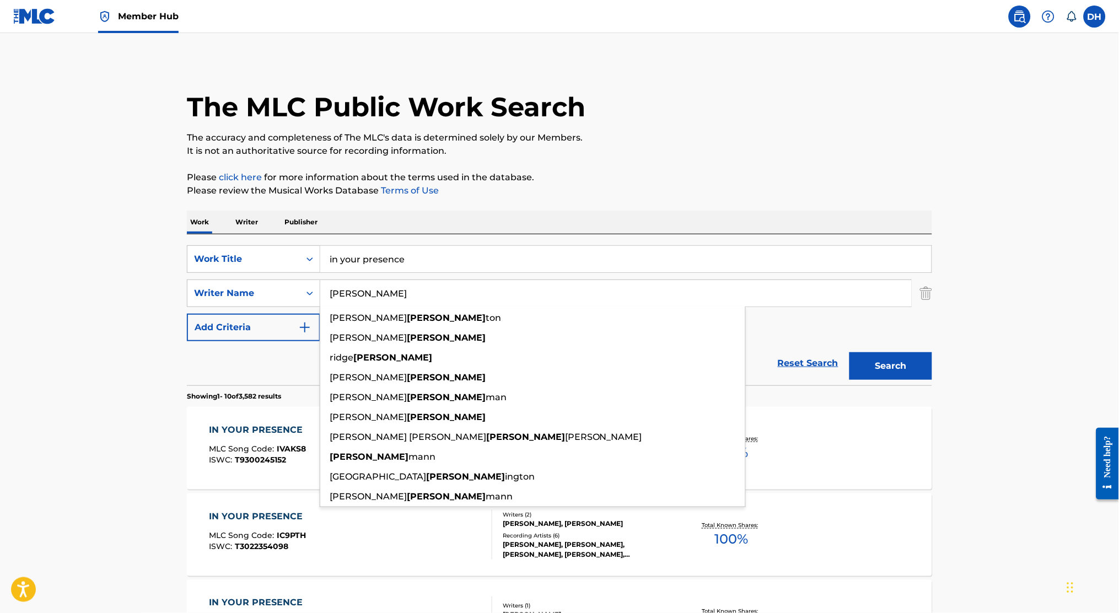
type input "[PERSON_NAME]"
click at [565, 352] on button "Search" at bounding box center [891, 366] width 83 height 28
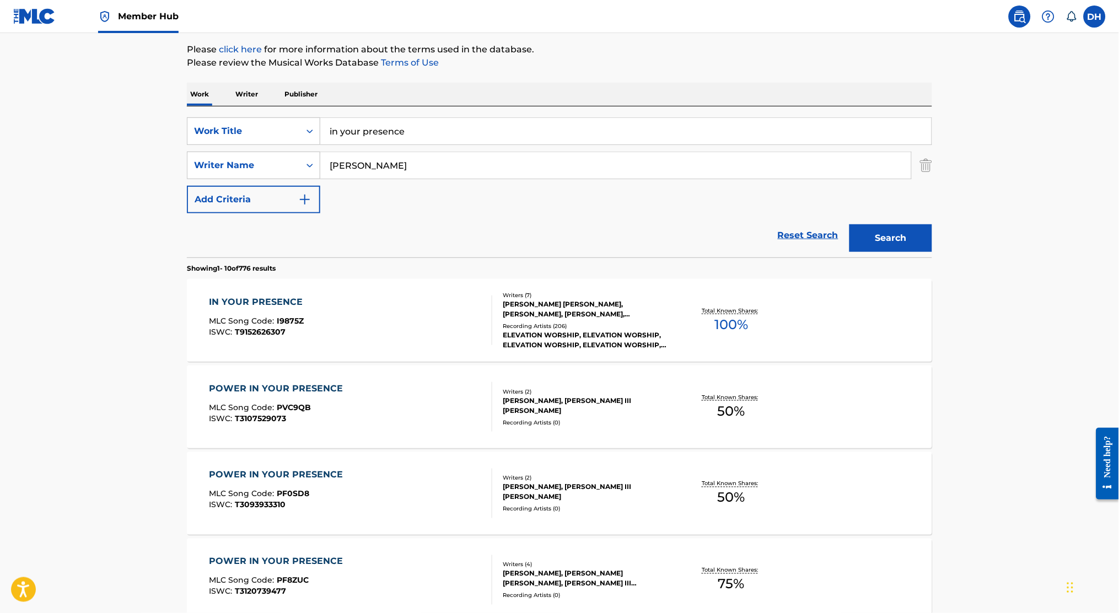
scroll to position [132, 0]
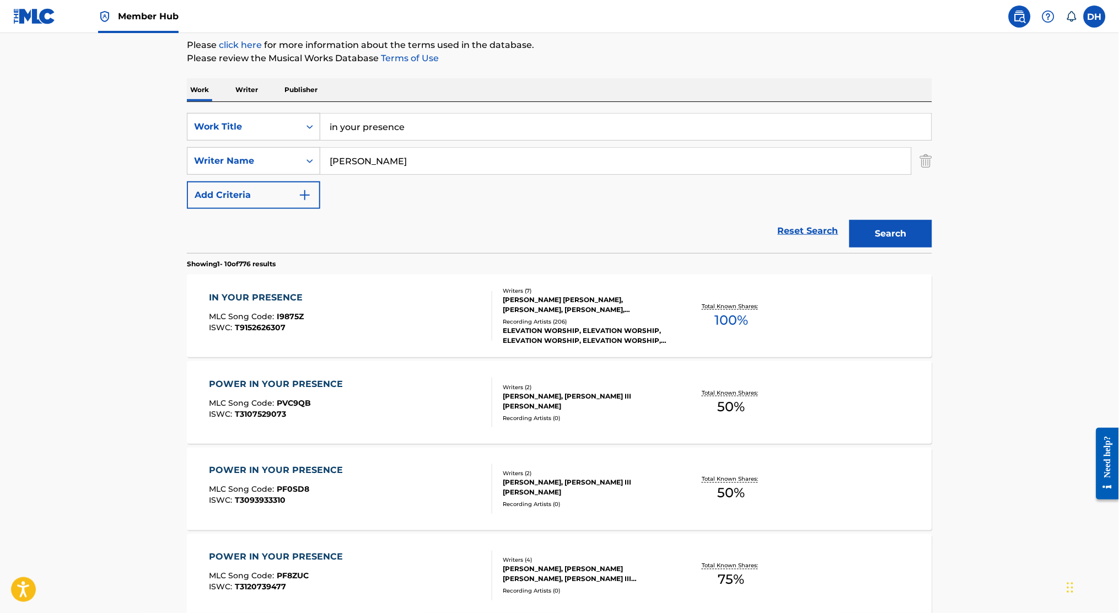
click at [297, 317] on span "I9875Z" at bounding box center [290, 317] width 27 height 10
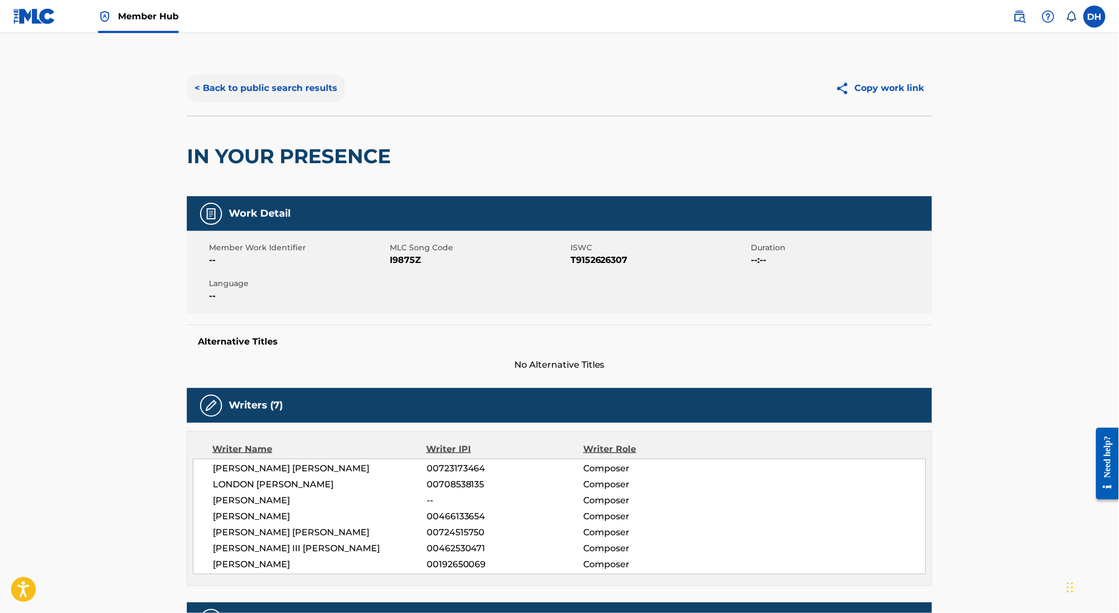
click at [236, 82] on button "< Back to public search results" at bounding box center [266, 88] width 158 height 28
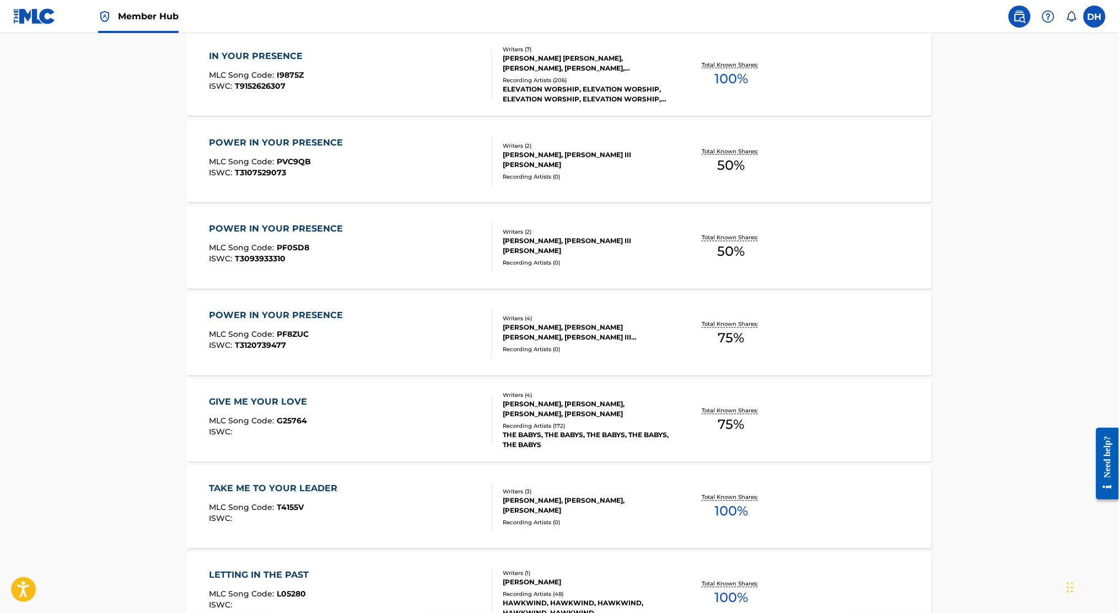
scroll to position [376, 0]
click at [320, 334] on div "MLC Song Code : PF8ZUC" at bounding box center [280, 334] width 140 height 11
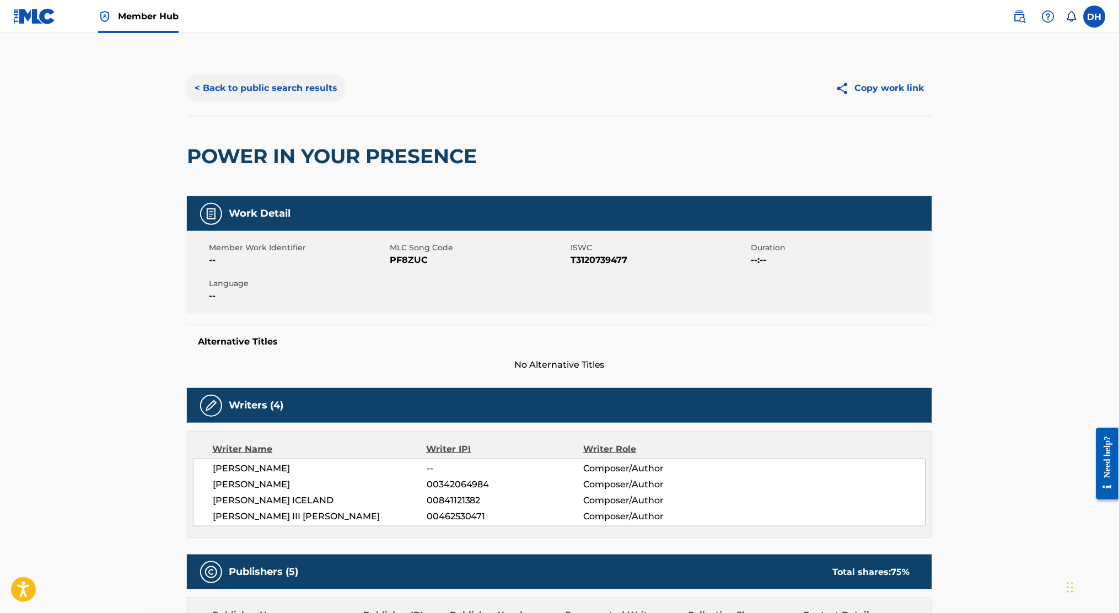
click at [271, 86] on button "< Back to public search results" at bounding box center [266, 88] width 158 height 28
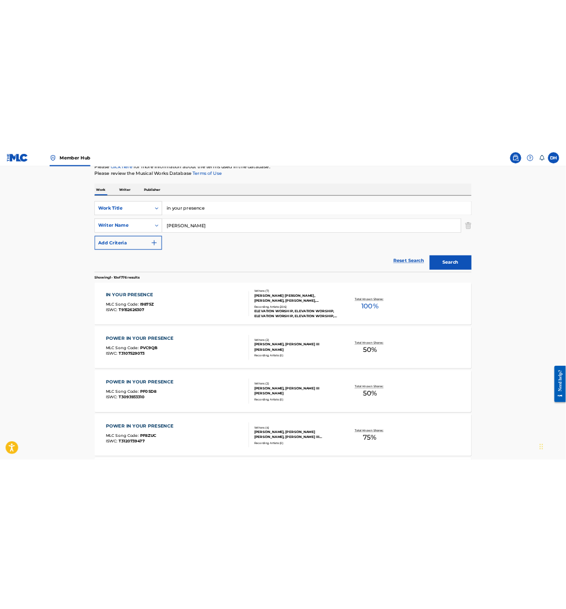
scroll to position [133, 0]
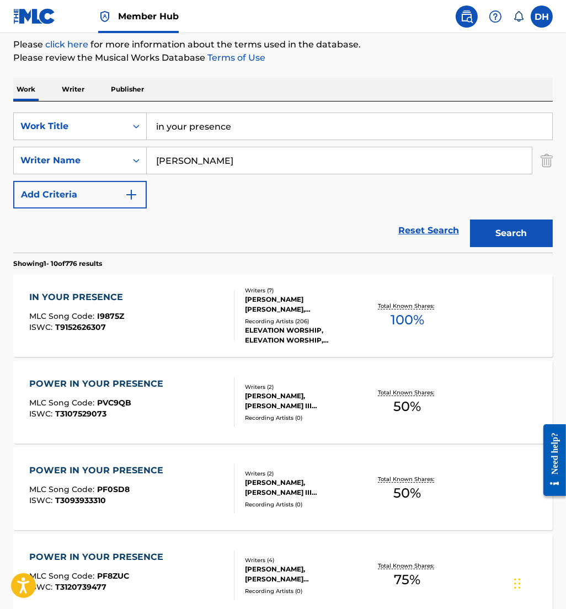
drag, startPoint x: 253, startPoint y: 135, endPoint x: 0, endPoint y: 97, distance: 255.9
click at [0, 97] on html "Accessibility Screen-Reader Guide, Feedback, and Issue Reporting | New window 0…" at bounding box center [283, 171] width 566 height 609
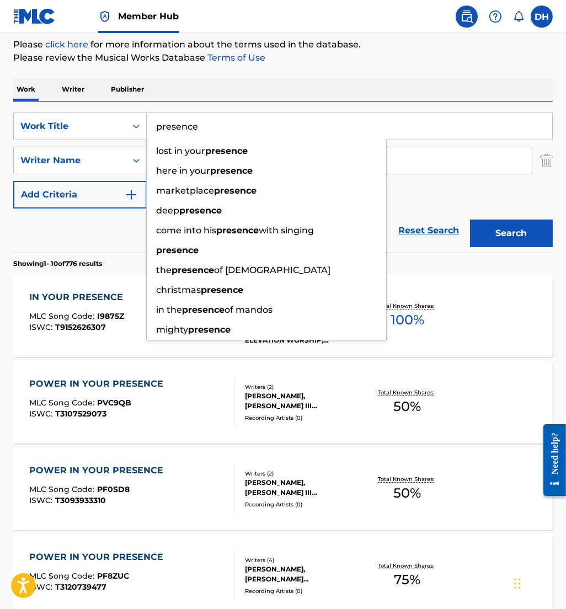
type input "presence"
click at [84, 240] on div "Reset Search Search" at bounding box center [282, 230] width 539 height 44
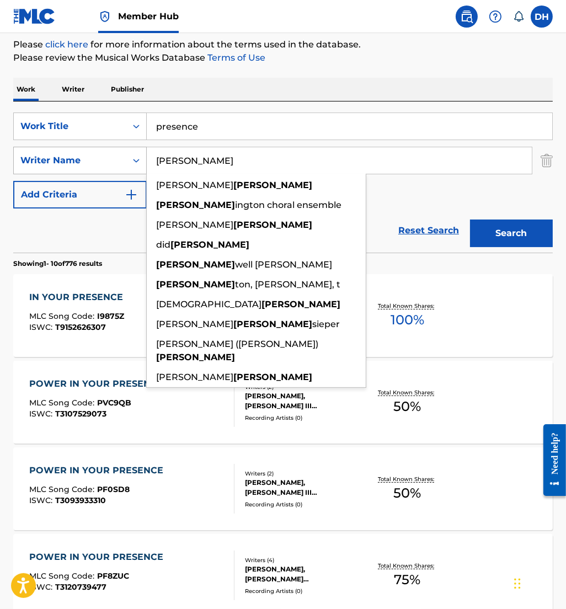
drag, startPoint x: 223, startPoint y: 154, endPoint x: 93, endPoint y: 157, distance: 130.2
click at [93, 157] on div "SearchWithCriteriac80a8088-1f02-430e-83d4-6e5f24b8c045 Writer Name [PERSON_NAME…" at bounding box center [282, 161] width 539 height 28
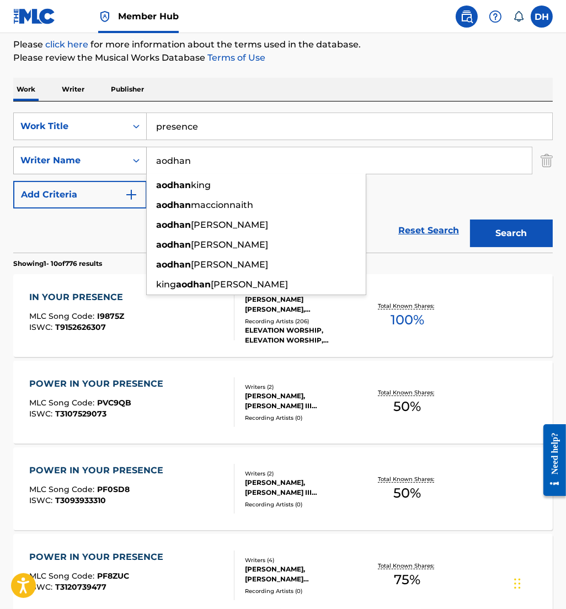
type input "aodhan"
click at [470, 219] on button "Search" at bounding box center [511, 233] width 83 height 28
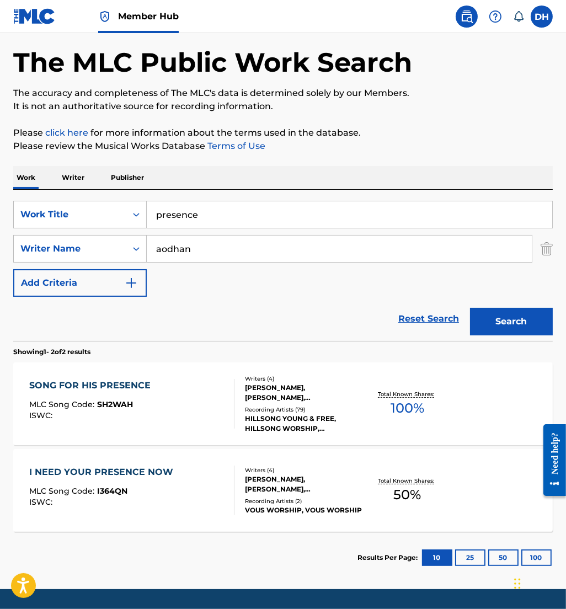
scroll to position [46, 0]
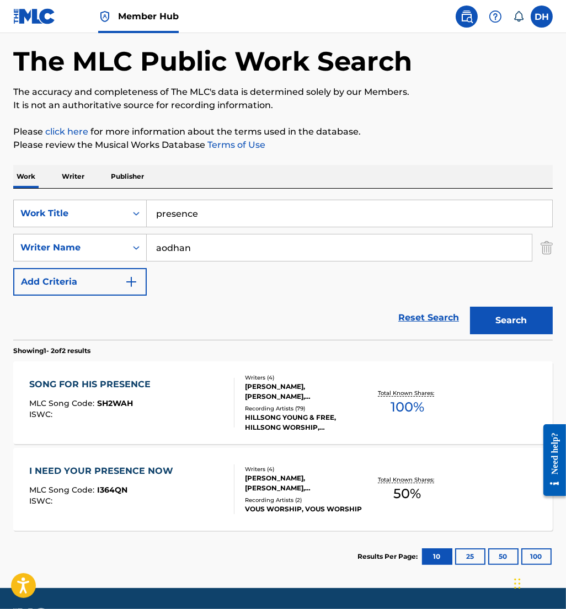
click at [163, 393] on div "SONG FOR HIS PRESENCE MLC Song Code : SH2WAH ISWC :" at bounding box center [131, 403] width 205 height 50
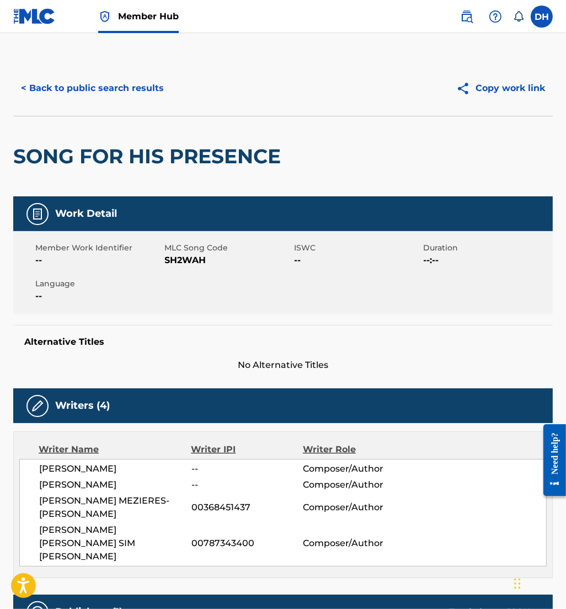
click at [143, 71] on div "< Back to public search results Copy work link" at bounding box center [282, 88] width 539 height 55
drag, startPoint x: 142, startPoint y: 81, endPoint x: 130, endPoint y: 60, distance: 23.7
click at [130, 61] on div "< Back to public search results Copy work link" at bounding box center [282, 88] width 539 height 55
click at [118, 89] on button "< Back to public search results" at bounding box center [92, 88] width 158 height 28
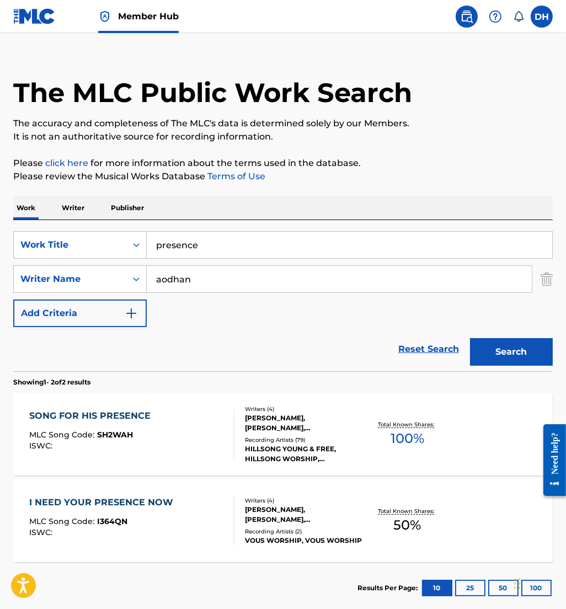
click at [216, 508] on div "I NEED YOUR PRESENCE NOW MLC Song Code : I364QN ISWC :" at bounding box center [131, 521] width 205 height 50
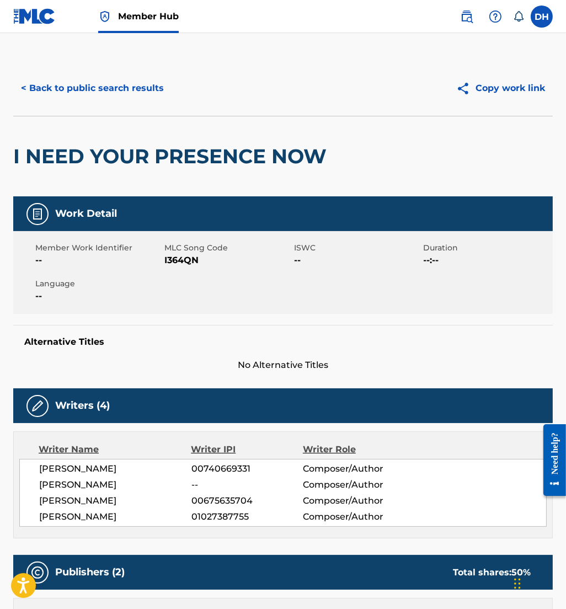
click at [87, 73] on div "< Back to public search results Copy work link" at bounding box center [282, 88] width 539 height 55
click at [100, 88] on button "< Back to public search results" at bounding box center [92, 88] width 158 height 28
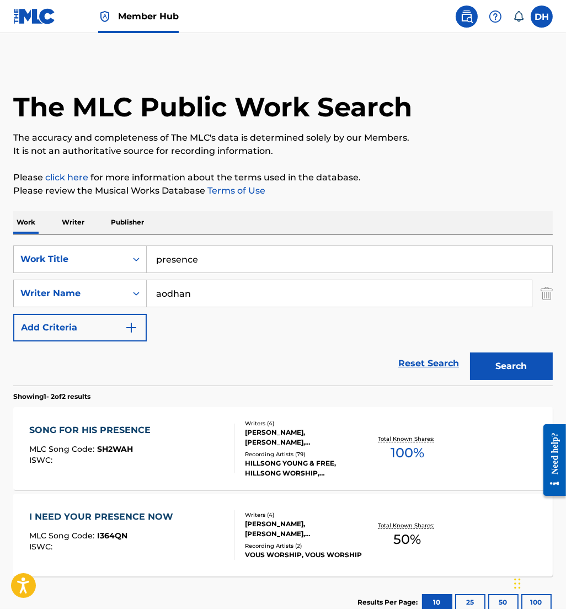
scroll to position [14, 0]
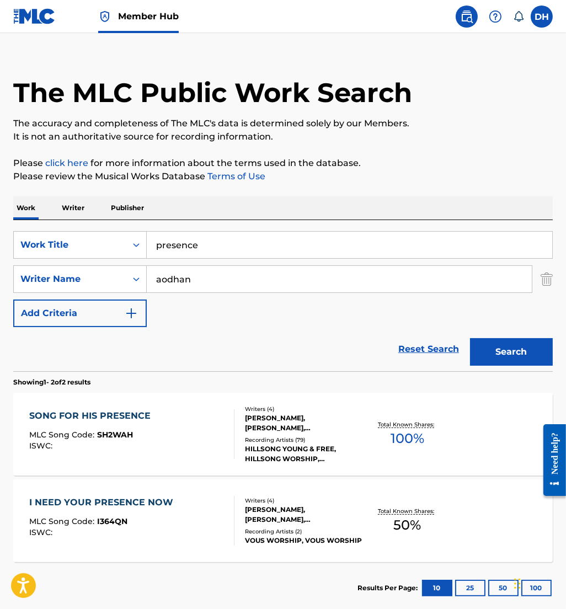
drag, startPoint x: 161, startPoint y: 249, endPoint x: 0, endPoint y: 239, distance: 161.4
click at [0, 239] on html "Accessibility Screen-Reader Guide, Feedback, and Issue Reporting | New window 0…" at bounding box center [283, 290] width 566 height 609
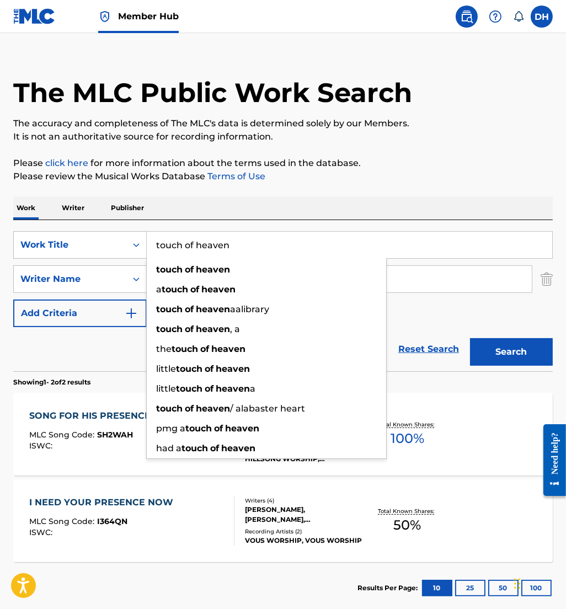
type input "touch of heaven"
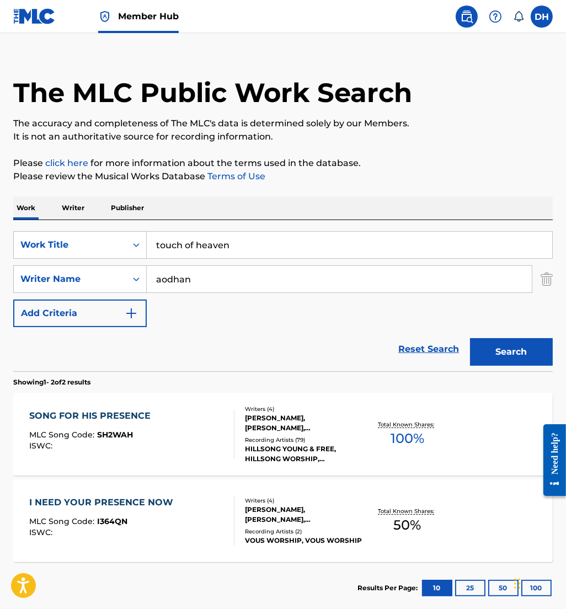
click at [412, 204] on div "Work Writer Publisher" at bounding box center [282, 207] width 539 height 23
click at [498, 359] on button "Search" at bounding box center [511, 352] width 83 height 28
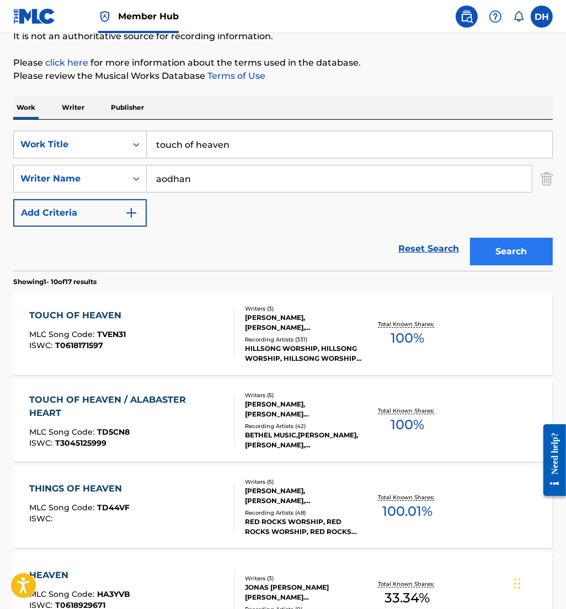
scroll to position [134, 0]
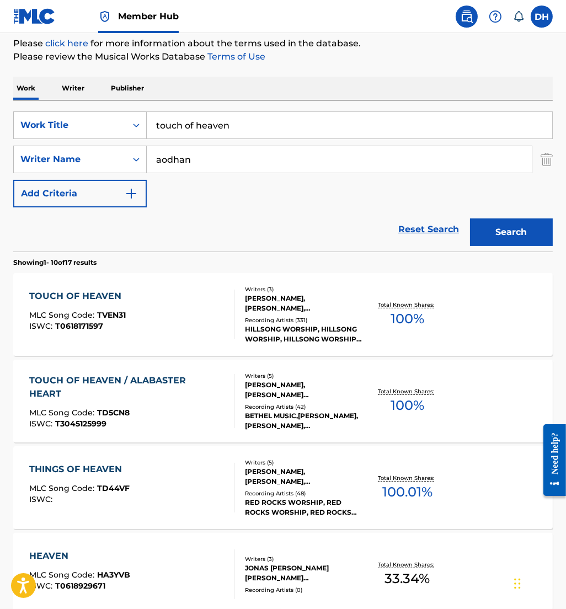
click at [167, 314] on div "TOUCH OF HEAVEN MLC Song Code : TVEN31 ISWC : T0618171597" at bounding box center [131, 315] width 205 height 50
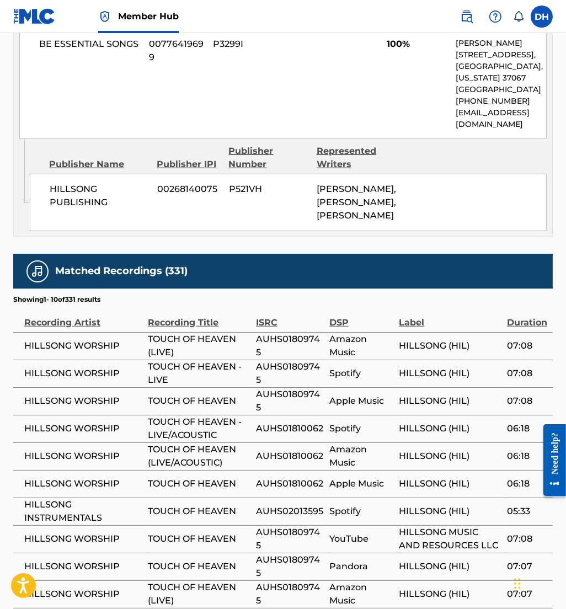
scroll to position [754, 0]
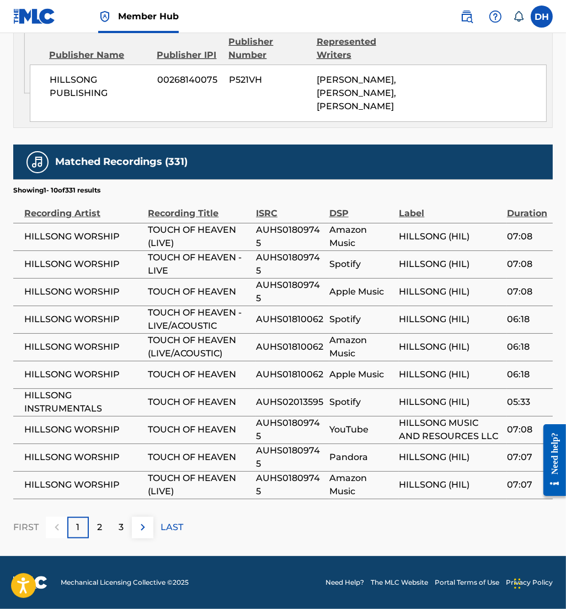
click at [167, 315] on span "TOUCH OF HEAVEN - LIVE/ACOUSTIC" at bounding box center [199, 319] width 103 height 26
click at [135, 535] on button at bounding box center [143, 528] width 22 height 22
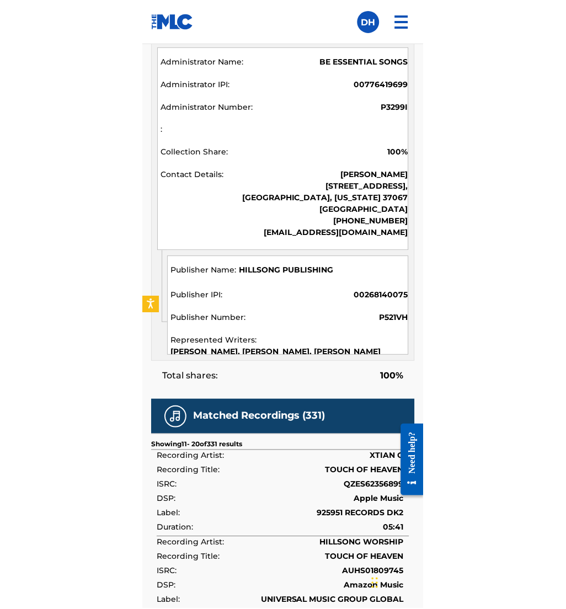
scroll to position [639, 0]
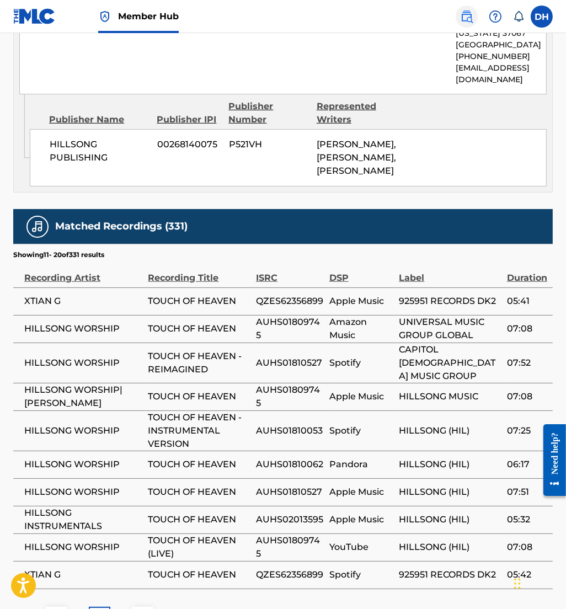
click at [464, 20] on img at bounding box center [466, 16] width 13 height 13
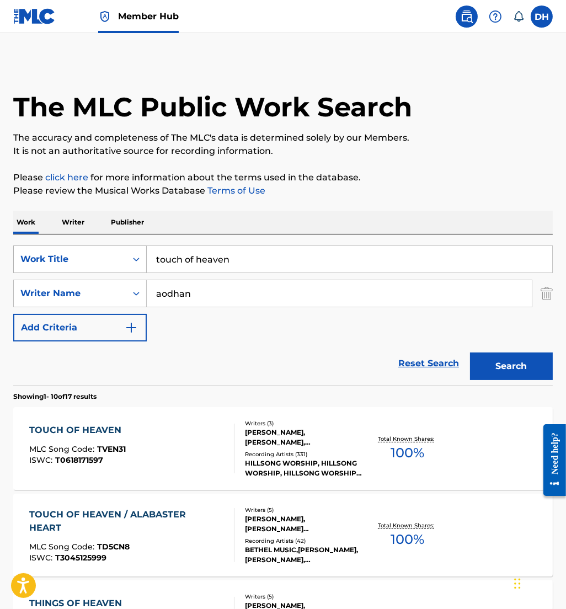
drag, startPoint x: 170, startPoint y: 258, endPoint x: 58, endPoint y: 263, distance: 111.5
click at [58, 263] on div "SearchWithCriteriad764780e-35b9-4b1d-b07b-7aa8398b7563 Work Title touch of heav…" at bounding box center [282, 259] width 539 height 28
type input "even the impossible"
drag, startPoint x: 173, startPoint y: 349, endPoint x: 158, endPoint y: 349, distance: 14.9
click at [158, 349] on div "Reset Search Search" at bounding box center [282, 363] width 539 height 44
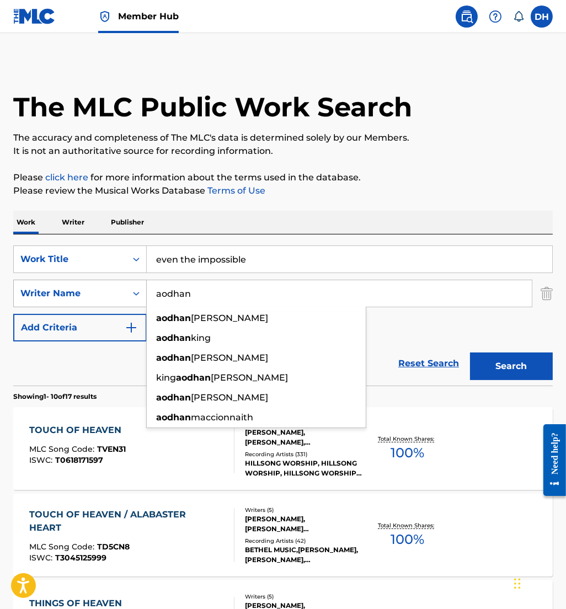
drag, startPoint x: 140, startPoint y: 301, endPoint x: 111, endPoint y: 303, distance: 28.7
click at [111, 303] on div "SearchWithCriteriac80a8088-1f02-430e-83d4-6e5f24b8c045 Writer Name [PERSON_NAME…" at bounding box center [282, 294] width 539 height 28
type input "r"
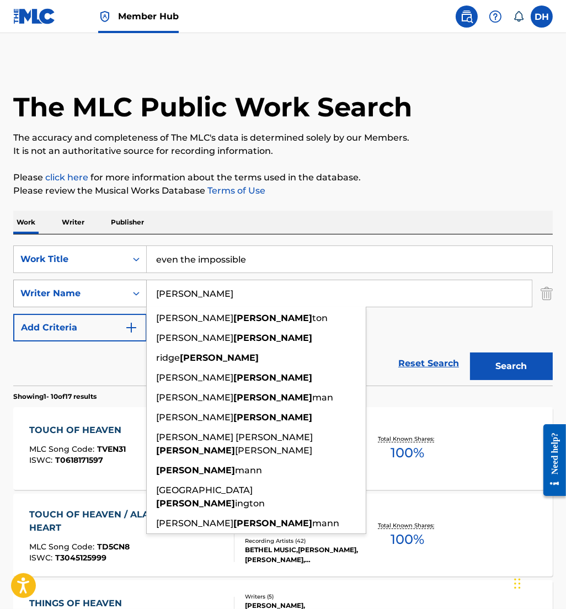
type input "[PERSON_NAME]"
click at [470, 352] on button "Search" at bounding box center [511, 366] width 83 height 28
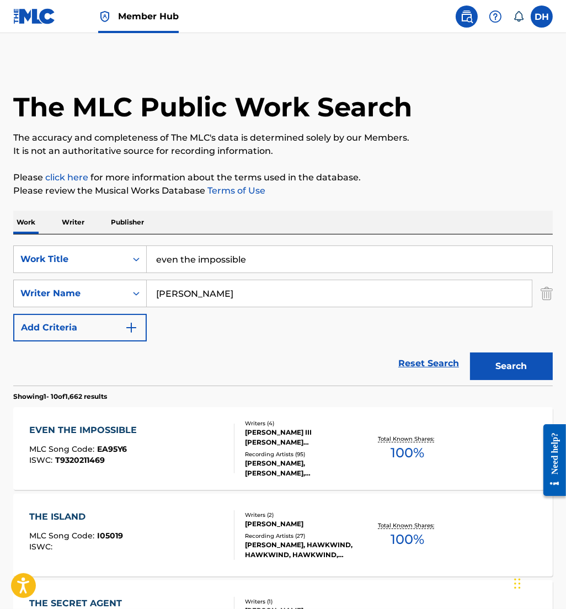
click at [188, 451] on div "EVEN THE IMPOSSIBLE MLC Song Code : EA95Y6 ISWC : T9320211469" at bounding box center [131, 449] width 205 height 50
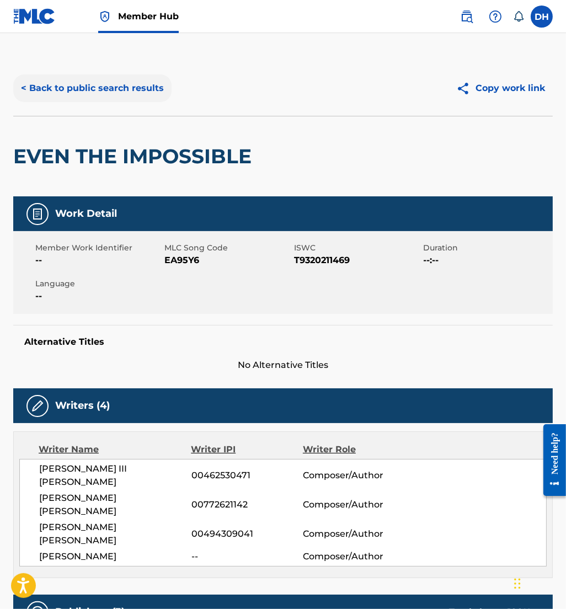
click at [130, 84] on button "< Back to public search results" at bounding box center [92, 88] width 158 height 28
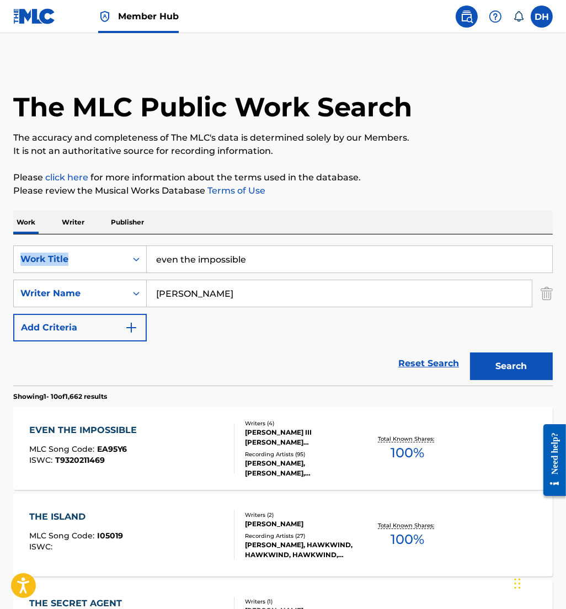
drag, startPoint x: 274, startPoint y: 245, endPoint x: 173, endPoint y: 230, distance: 101.5
drag, startPoint x: 173, startPoint y: 230, endPoint x: 200, endPoint y: 264, distance: 42.8
click at [200, 264] on input "even the impossible" at bounding box center [349, 259] width 405 height 26
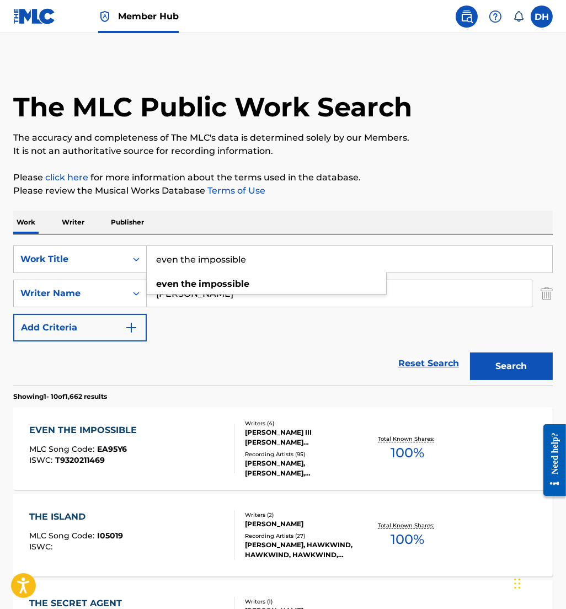
click at [200, 264] on input "even the impossible" at bounding box center [349, 259] width 405 height 26
type input "everywhere i put my feet"
click at [233, 344] on div "Reset Search Search" at bounding box center [282, 363] width 539 height 44
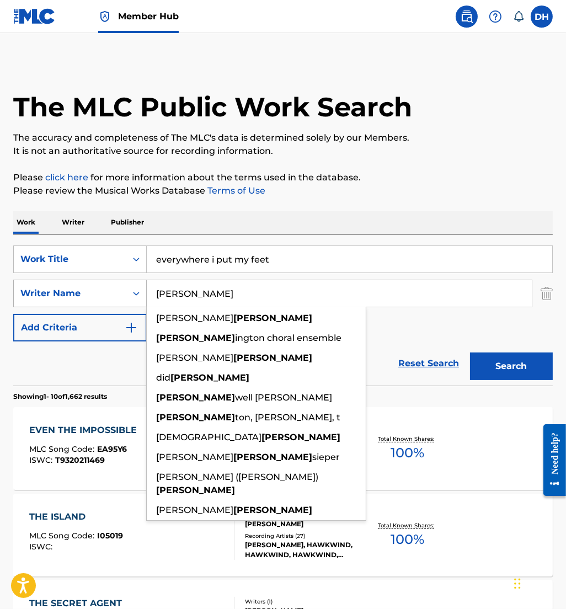
drag, startPoint x: 147, startPoint y: 288, endPoint x: 122, endPoint y: 283, distance: 25.3
click at [122, 283] on div "SearchWithCriteriac80a8088-1f02-430e-83d4-6e5f24b8c045 Writer Name [PERSON_NAME…" at bounding box center [282, 294] width 539 height 28
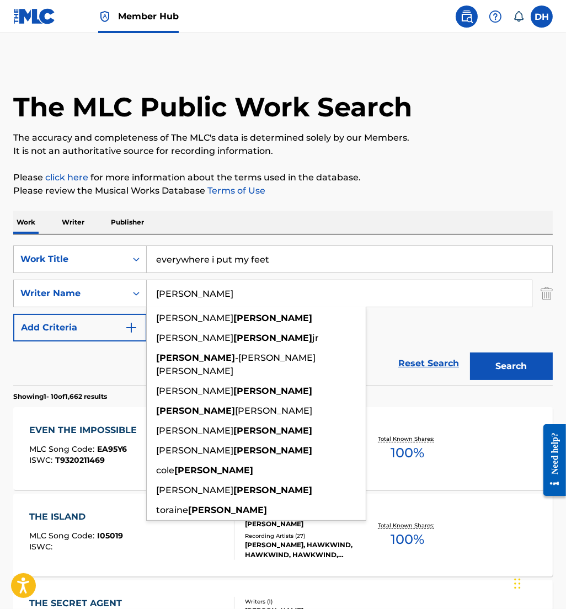
type input "[PERSON_NAME]"
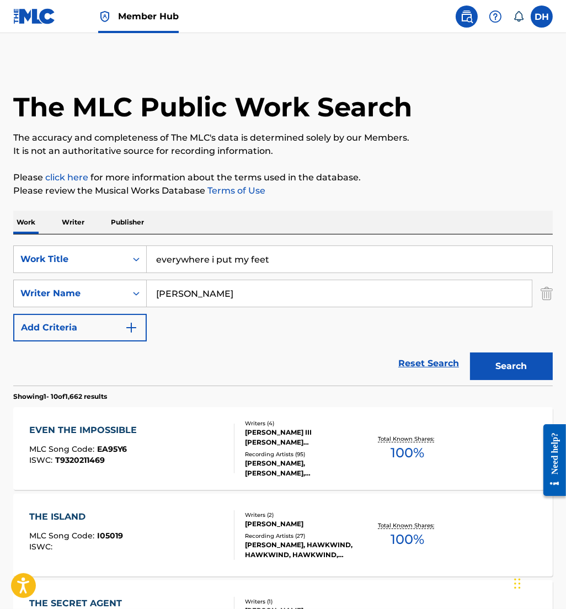
click at [431, 328] on div "SearchWithCriteriad764780e-35b9-4b1d-b07b-7aa8398b7563 Work Title everywhere i …" at bounding box center [282, 293] width 539 height 96
click at [473, 358] on button "Search" at bounding box center [511, 366] width 83 height 28
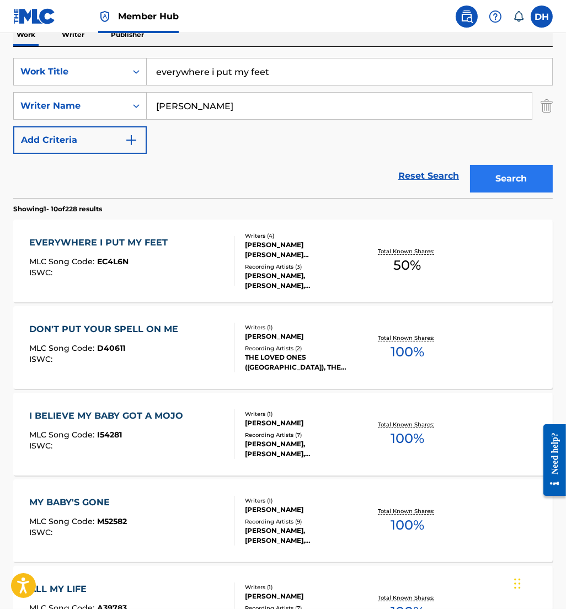
scroll to position [187, 0]
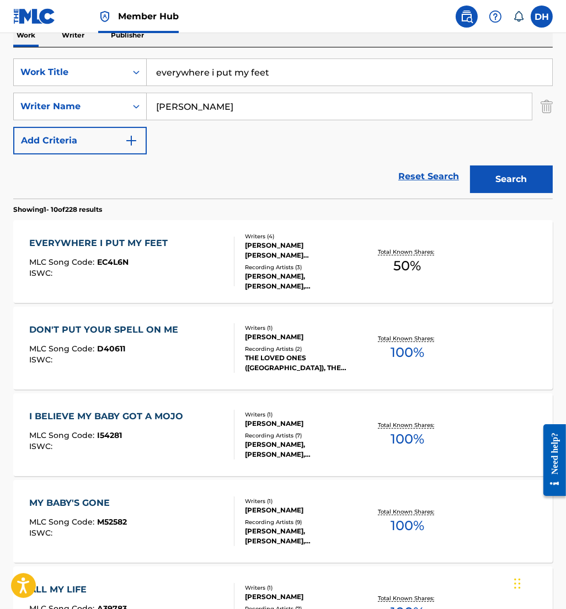
click at [336, 288] on div "[PERSON_NAME], [PERSON_NAME], [PERSON_NAME]" at bounding box center [303, 281] width 117 height 20
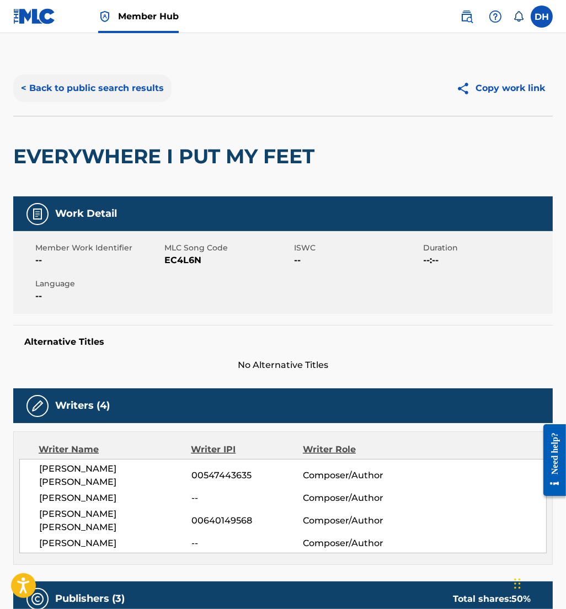
click at [121, 88] on button "< Back to public search results" at bounding box center [92, 88] width 158 height 28
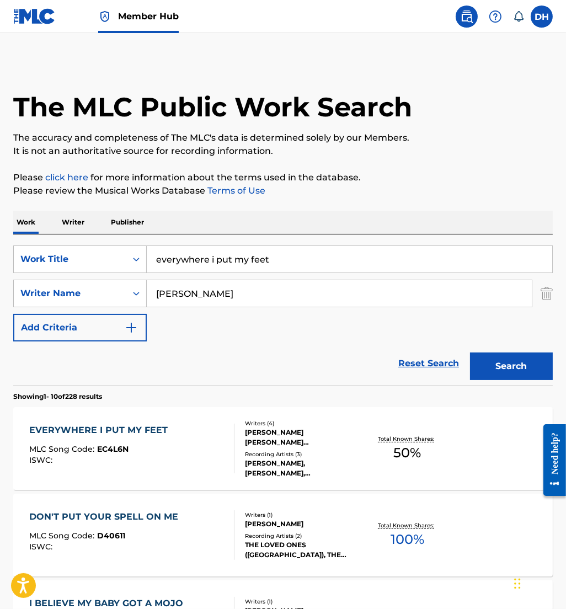
scroll to position [187, 0]
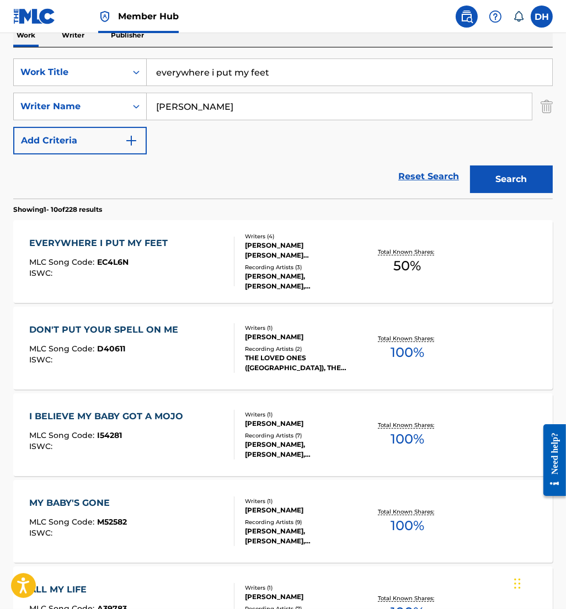
drag, startPoint x: 313, startPoint y: 81, endPoint x: 49, endPoint y: 45, distance: 266.6
click at [49, 45] on div "Work Writer Publisher SearchWithCriteriad764780e-35b9-4b1d-b07b-7aa8398b7563 Wo…" at bounding box center [282, 581] width 539 height 1115
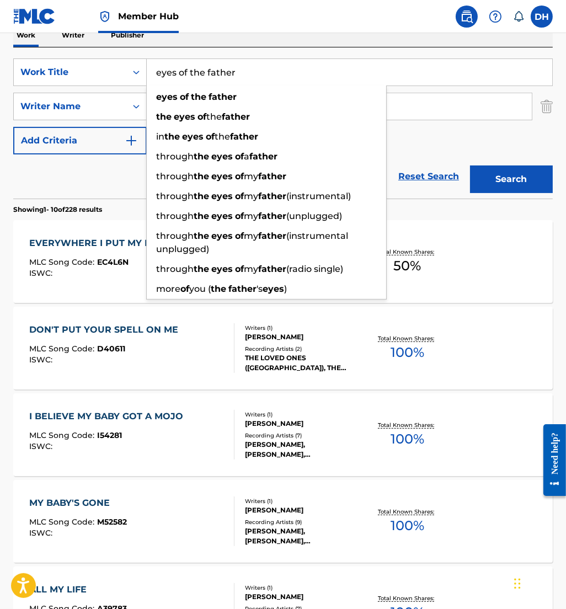
type input "eyes of the father"
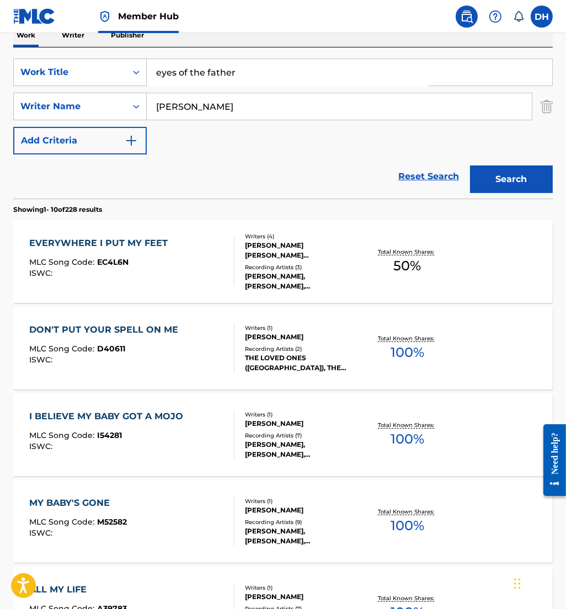
click at [76, 168] on div "Reset Search Search" at bounding box center [282, 176] width 539 height 44
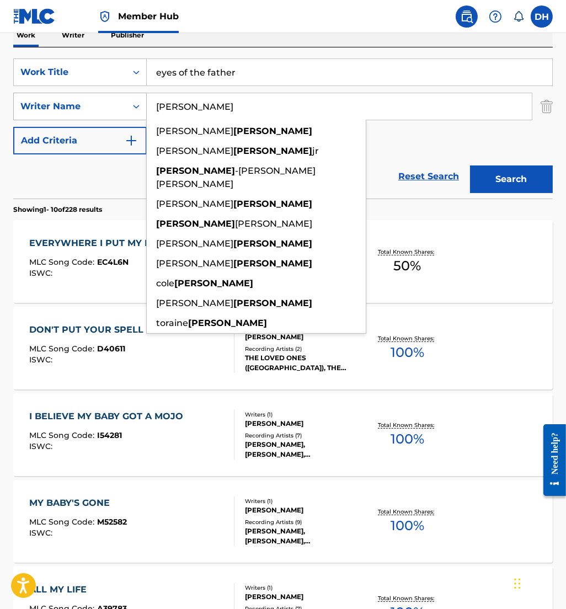
drag, startPoint x: 266, startPoint y: 112, endPoint x: 78, endPoint y: 95, distance: 188.8
click at [78, 95] on div "SearchWithCriteriac80a8088-1f02-430e-83d4-6e5f24b8c045 Writer Name [PERSON_NAME…" at bounding box center [282, 107] width 539 height 28
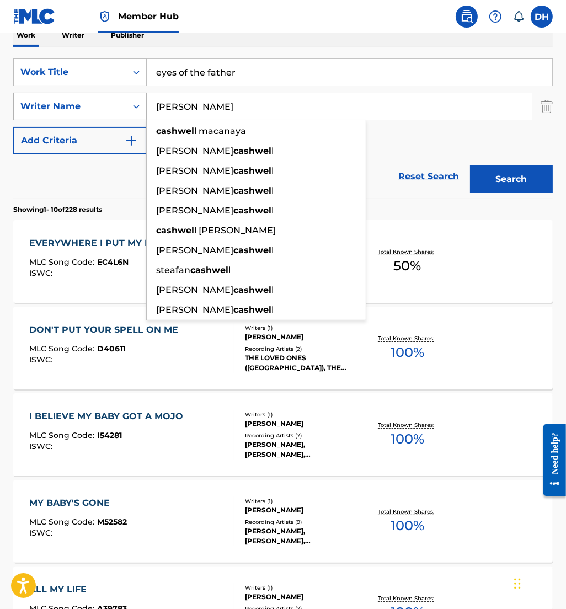
type input "[PERSON_NAME]"
click at [470, 165] on button "Search" at bounding box center [511, 179] width 83 height 28
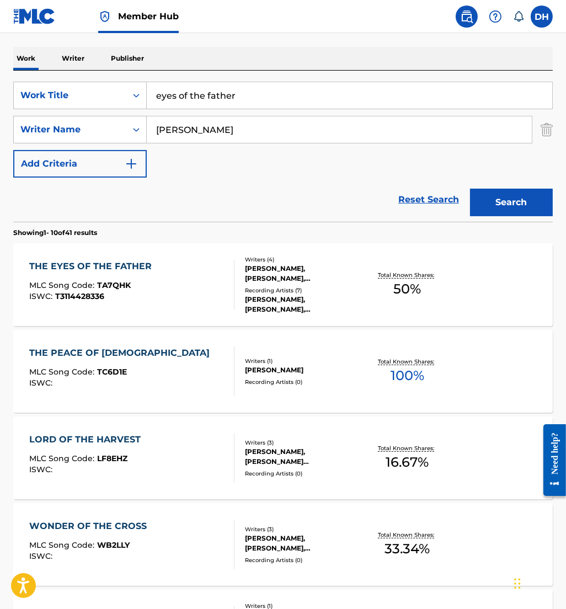
scroll to position [174, 0]
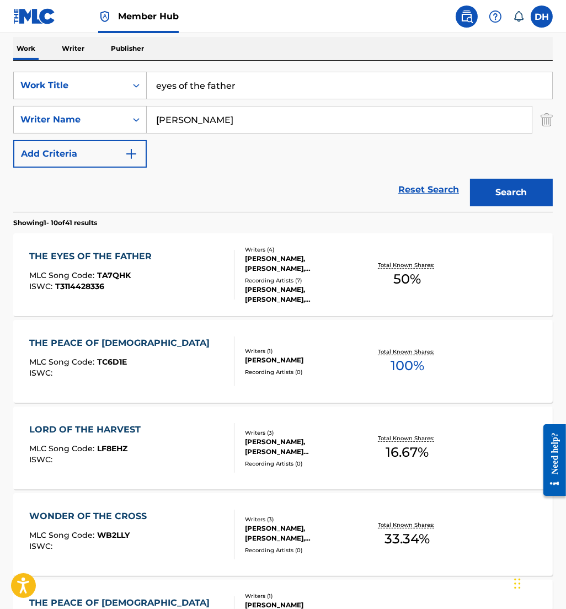
click at [285, 285] on div "[PERSON_NAME], [PERSON_NAME], [PERSON_NAME], [PERSON_NAME], [PERSON_NAME]" at bounding box center [303, 295] width 117 height 20
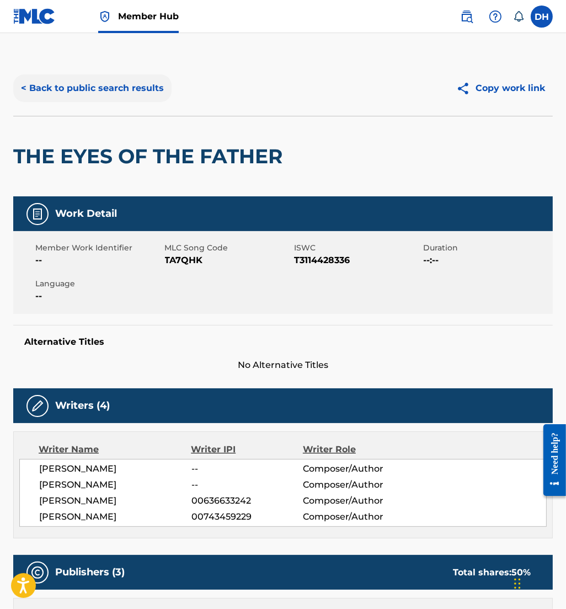
click at [136, 93] on button "< Back to public search results" at bounding box center [92, 88] width 158 height 28
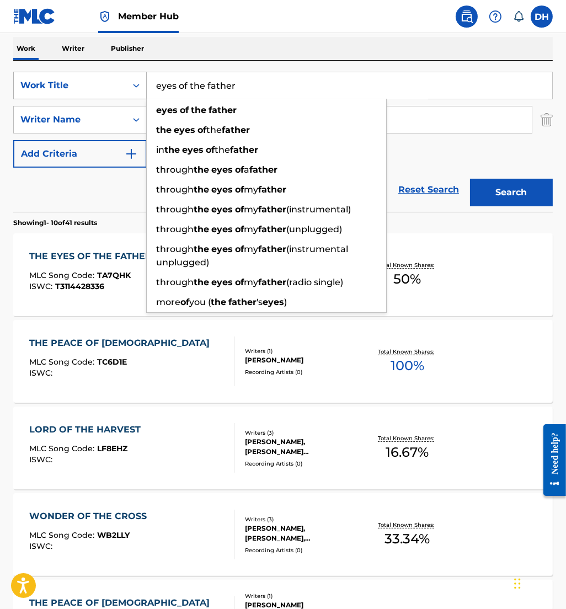
drag, startPoint x: 260, startPoint y: 79, endPoint x: 95, endPoint y: 88, distance: 165.1
click at [95, 88] on div "SearchWithCriteriad764780e-35b9-4b1d-b07b-7aa8398b7563 Work Title eyes of the f…" at bounding box center [282, 86] width 539 height 28
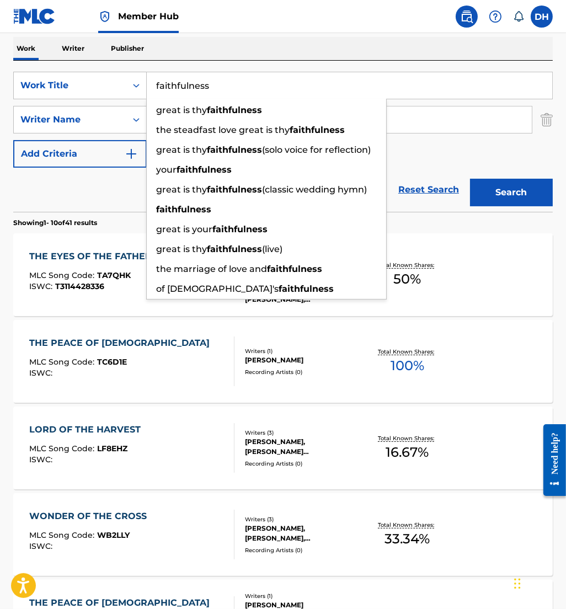
type input "faithfulness"
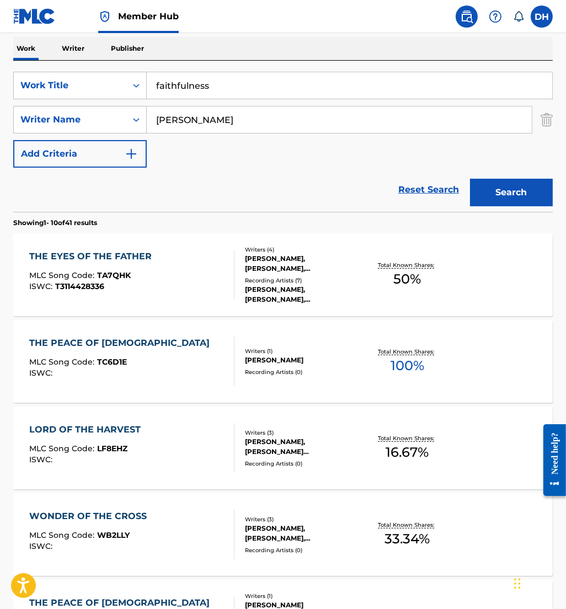
click at [109, 192] on div "Reset Search Search" at bounding box center [282, 190] width 539 height 44
click at [84, 135] on div "SearchWithCriteriad764780e-35b9-4b1d-b07b-7aa8398b7563 Work Title faithfulness …" at bounding box center [282, 120] width 539 height 96
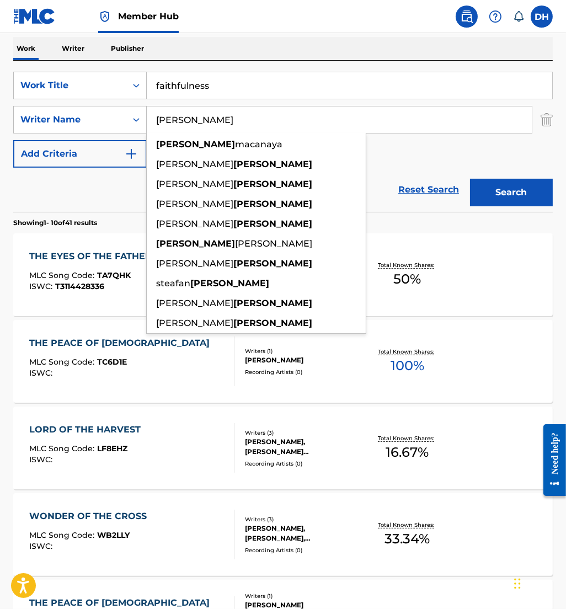
drag, startPoint x: 7, startPoint y: 121, endPoint x: -3, endPoint y: 119, distance: 10.2
click at [0, 119] on html "Accessibility Screen-Reader Guide, Feedback, and Issue Reporting | New window 0…" at bounding box center [283, 130] width 566 height 609
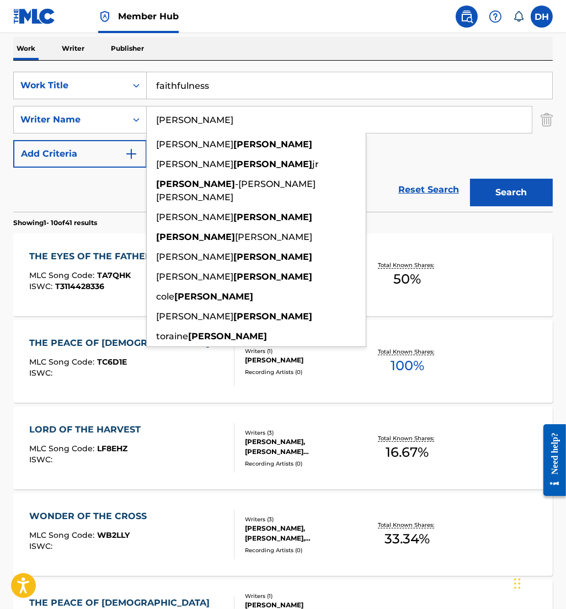
type input "[PERSON_NAME]"
click at [470, 179] on button "Search" at bounding box center [511, 193] width 83 height 28
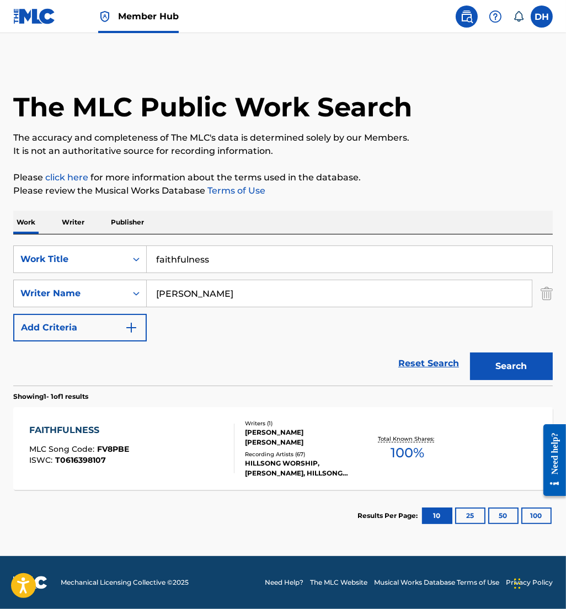
click at [108, 452] on span "FV8PBE" at bounding box center [113, 449] width 32 height 10
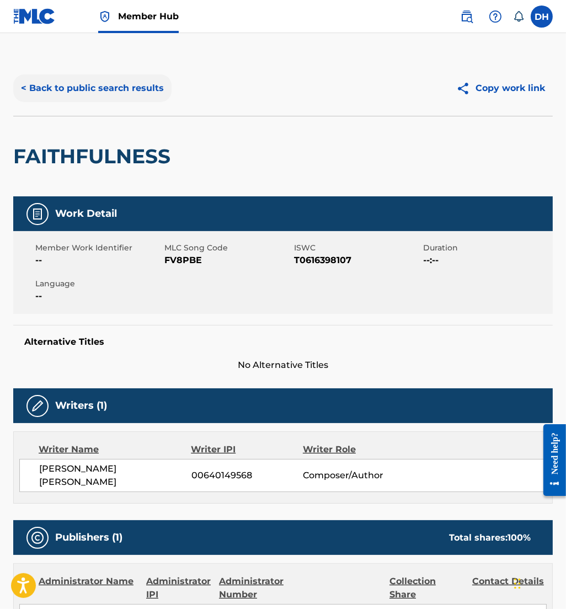
click at [144, 93] on button "< Back to public search results" at bounding box center [92, 88] width 158 height 28
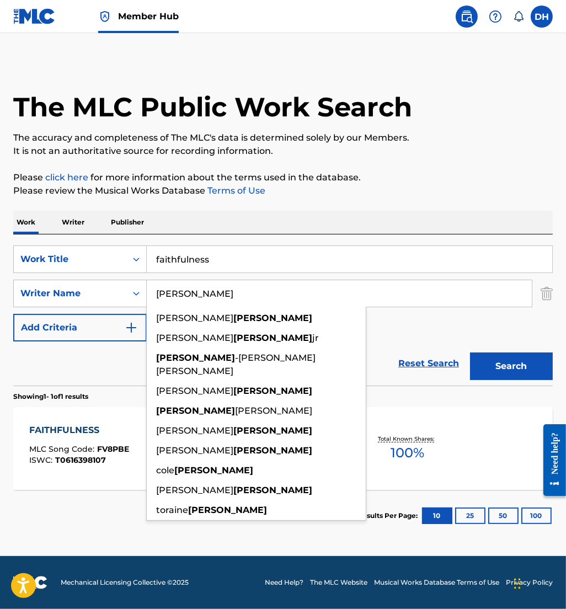
drag, startPoint x: 253, startPoint y: 301, endPoint x: 59, endPoint y: 275, distance: 195.8
click at [59, 275] on div "SearchWithCriteriad764780e-35b9-4b1d-b07b-7aa8398b7563 Work Title faithfulness …" at bounding box center [282, 293] width 539 height 96
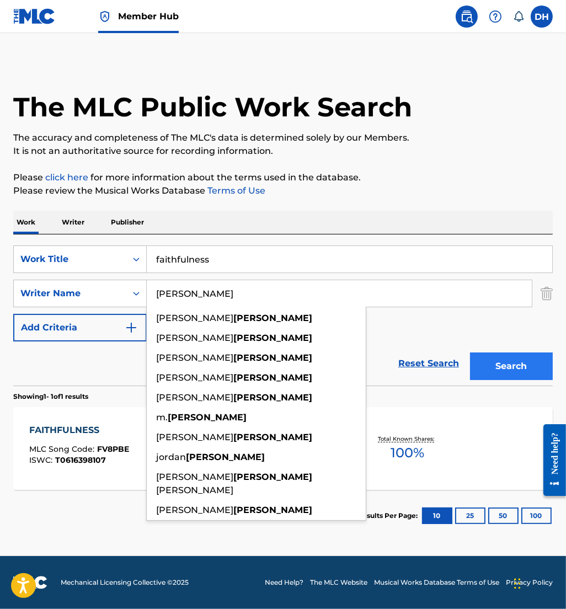
type input "[PERSON_NAME]"
click at [477, 364] on button "Search" at bounding box center [511, 366] width 83 height 28
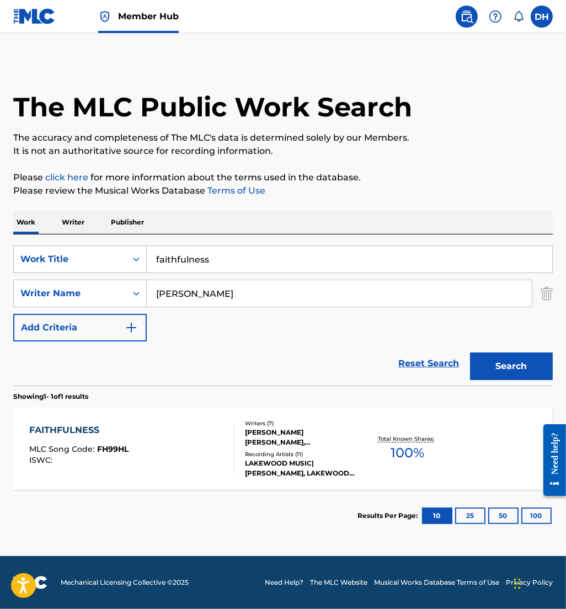
click at [309, 436] on div "[PERSON_NAME] [PERSON_NAME], [PERSON_NAME], [PERSON_NAME], [PERSON_NAME], [PERS…" at bounding box center [303, 437] width 117 height 20
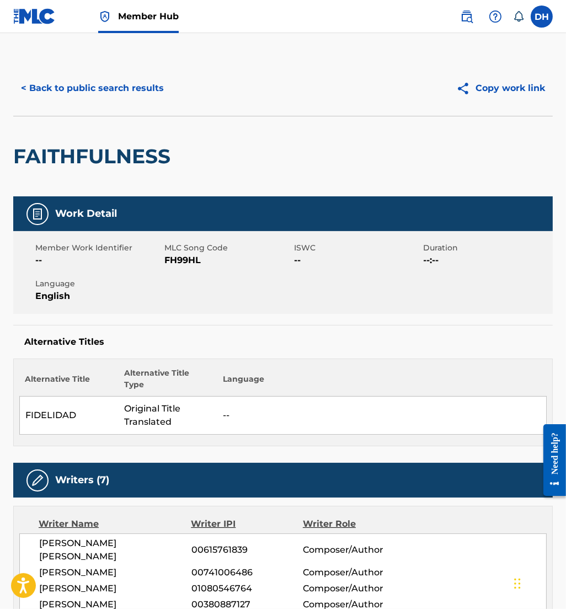
click at [68, 106] on div "< Back to public search results Copy work link" at bounding box center [282, 88] width 539 height 55
click at [62, 100] on button "< Back to public search results" at bounding box center [92, 88] width 158 height 28
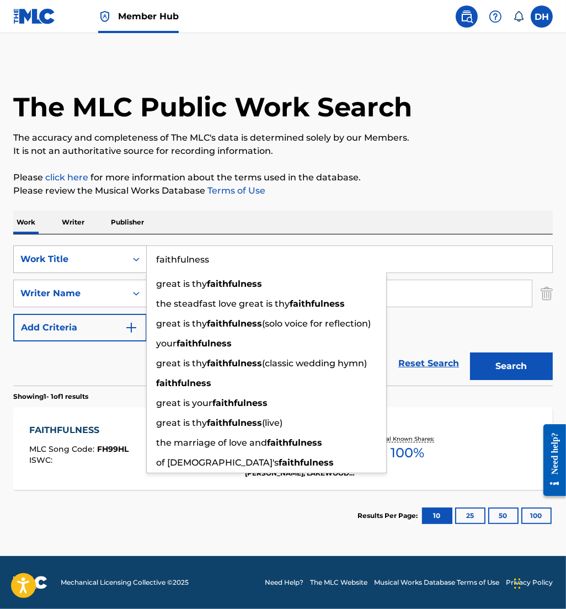
drag, startPoint x: 216, startPoint y: 259, endPoint x: 75, endPoint y: 254, distance: 140.7
click at [75, 254] on div "SearchWithCriteriad764780e-35b9-4b1d-b07b-7aa8398b7563 Work Title faithfulness …" at bounding box center [282, 259] width 539 height 28
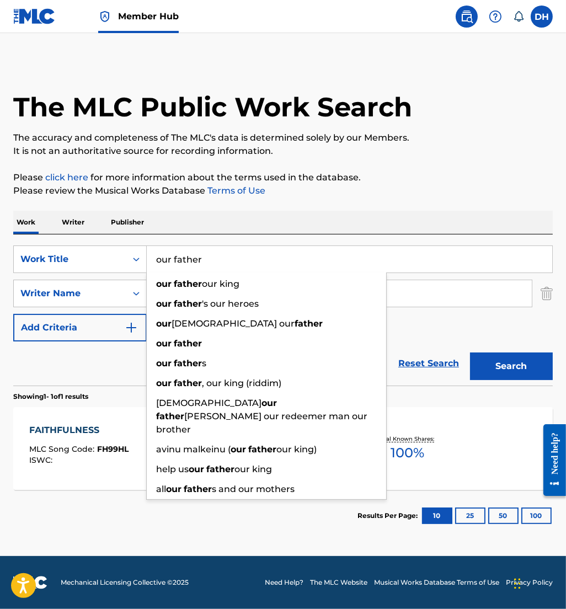
type input "our father"
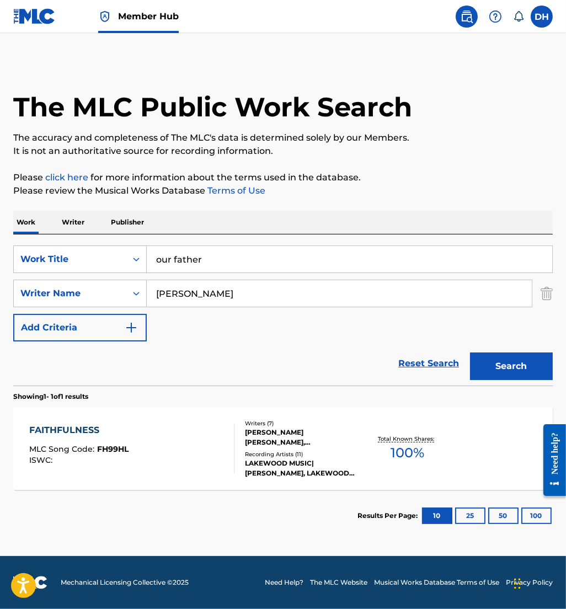
click at [179, 197] on p "Please review the Musical Works Database Terms of Use" at bounding box center [282, 190] width 539 height 13
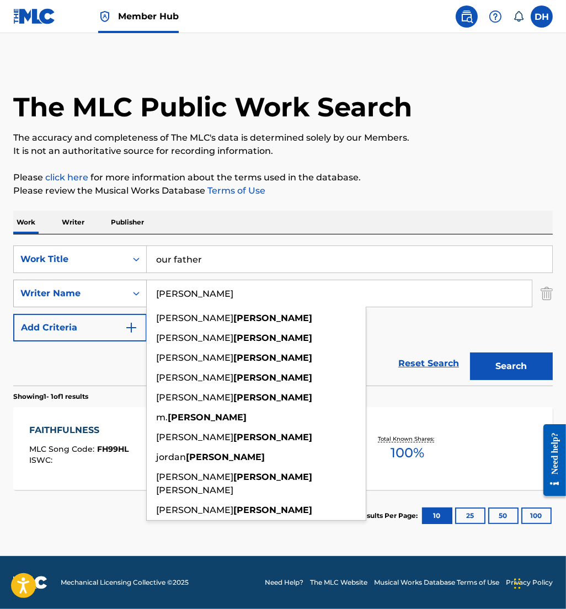
drag, startPoint x: 192, startPoint y: 292, endPoint x: 90, endPoint y: 303, distance: 102.1
click at [90, 303] on div "SearchWithCriteriac80a8088-1f02-430e-83d4-6e5f24b8c045 Writer Name [PERSON_NAME…" at bounding box center [282, 294] width 539 height 28
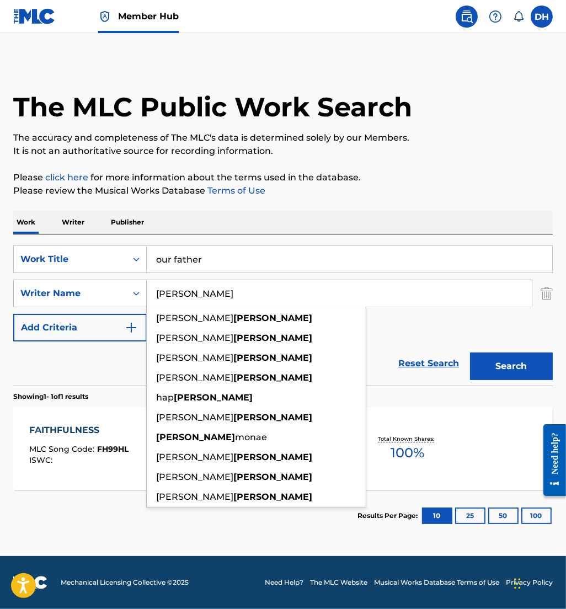
type input "[PERSON_NAME]"
click at [470, 352] on button "Search" at bounding box center [511, 366] width 83 height 28
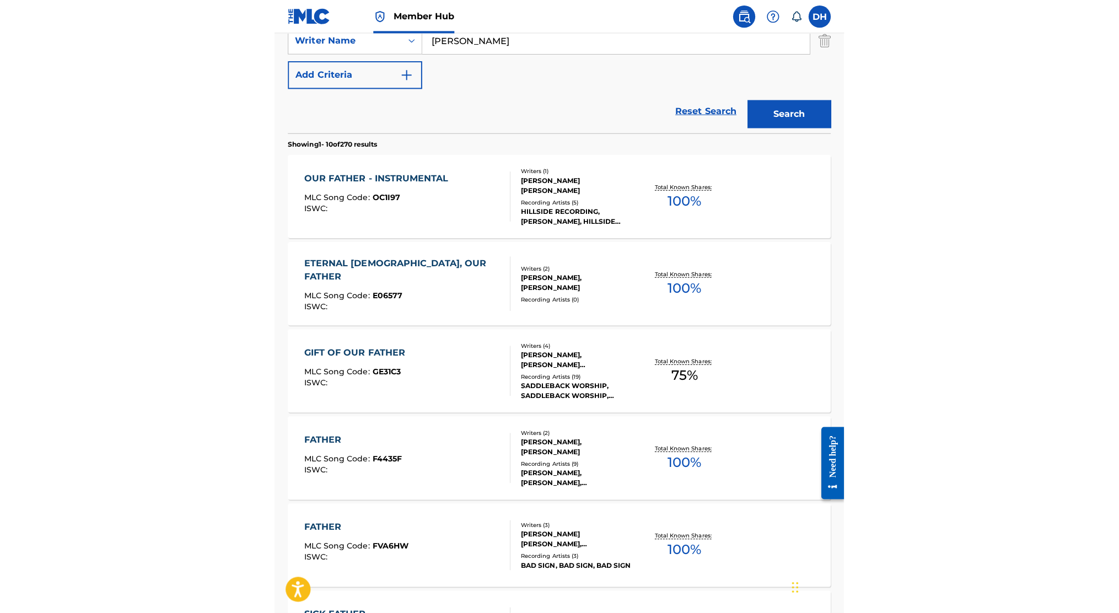
scroll to position [253, 0]
